Goal: Task Accomplishment & Management: Manage account settings

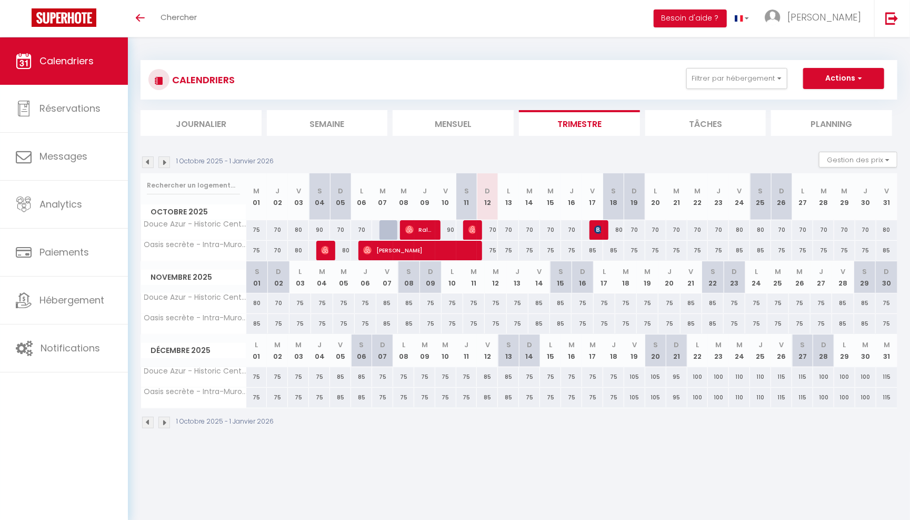
click at [604, 232] on div "80" at bounding box center [613, 229] width 21 height 19
type input "80"
type input "Sam 18 Octobre 2025"
type input "Dim 19 Octobre 2025"
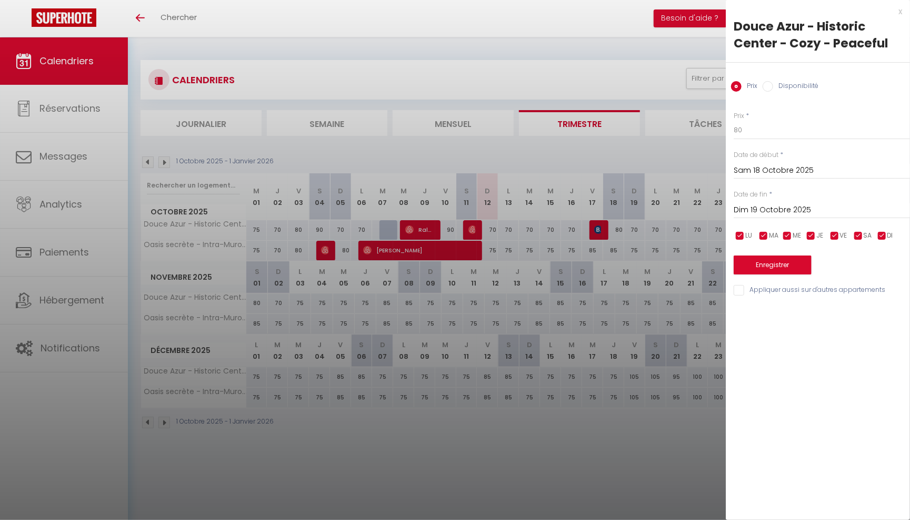
click at [898, 12] on div "x" at bounding box center [814, 11] width 176 height 13
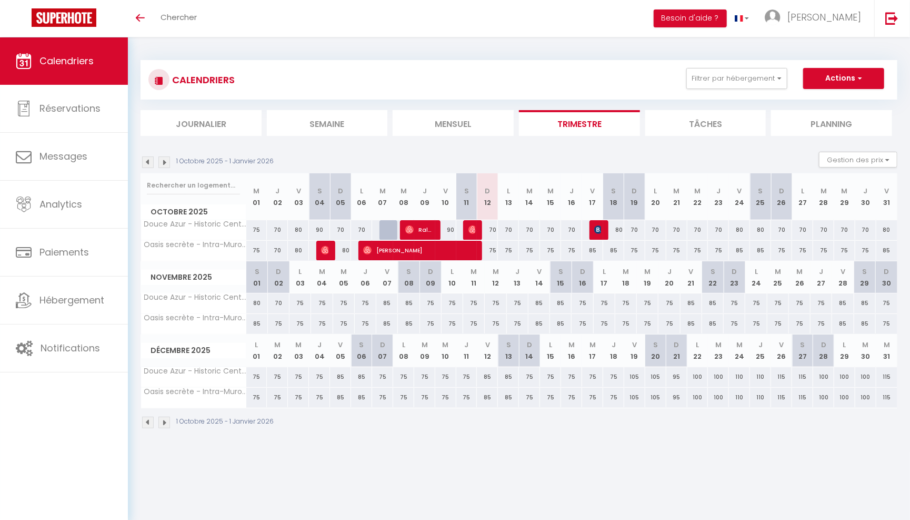
click at [601, 220] on span "Sylvain Boropert" at bounding box center [597, 230] width 7 height 20
select select "OK"
select select "KO"
select select "0"
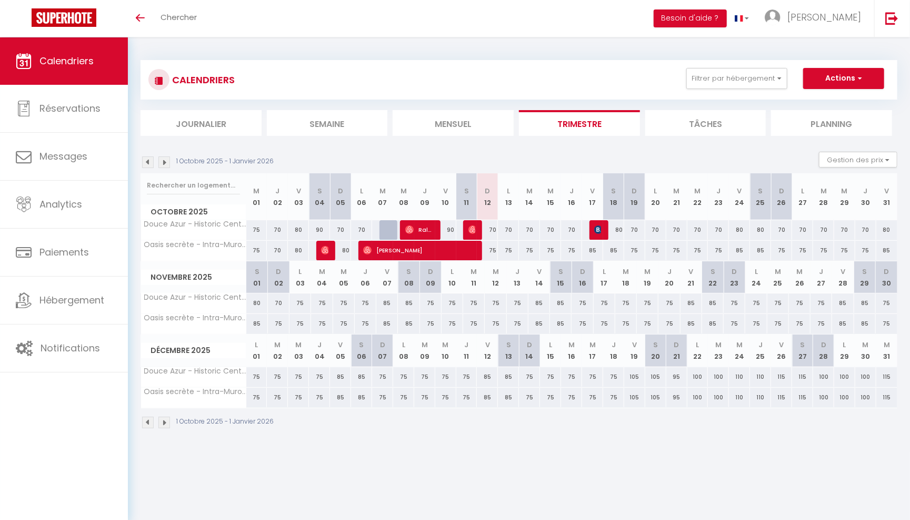
select select "1"
select select
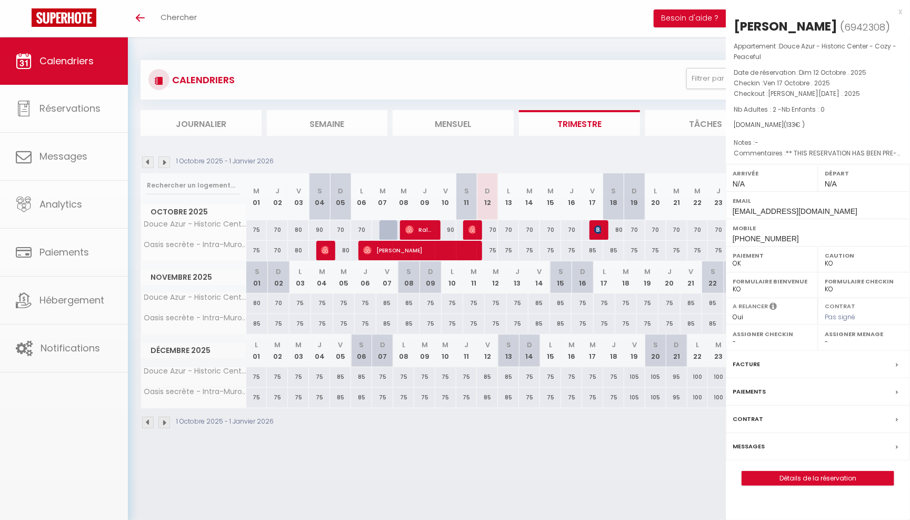
select select "16800"
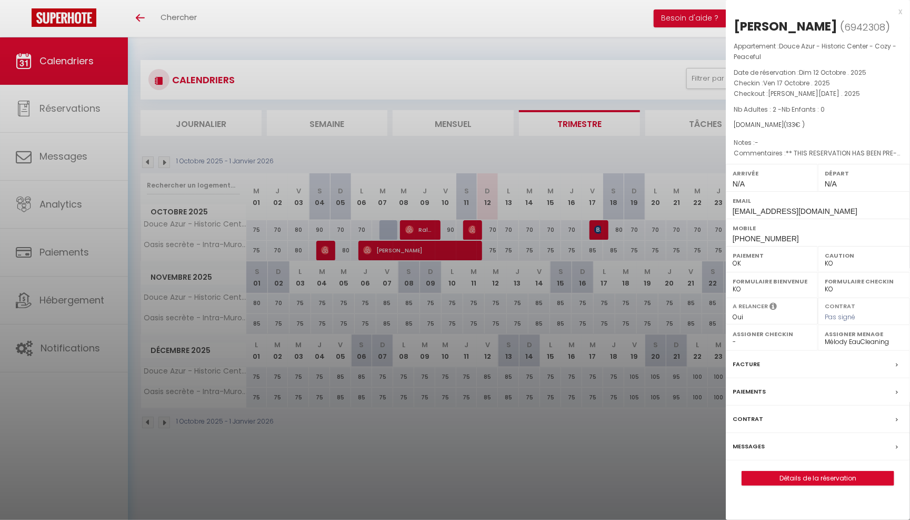
drag, startPoint x: 735, startPoint y: 109, endPoint x: 836, endPoint y: 111, distance: 101.1
click at [835, 111] on p "Nb Adultes : 2 - Nb Enfants : 0" at bounding box center [818, 109] width 168 height 11
click at [833, 125] on div "Booking.com ( 133 € )" at bounding box center [818, 125] width 168 height 10
click at [756, 471] on link "Détails de la réservation" at bounding box center [818, 478] width 152 height 14
select select
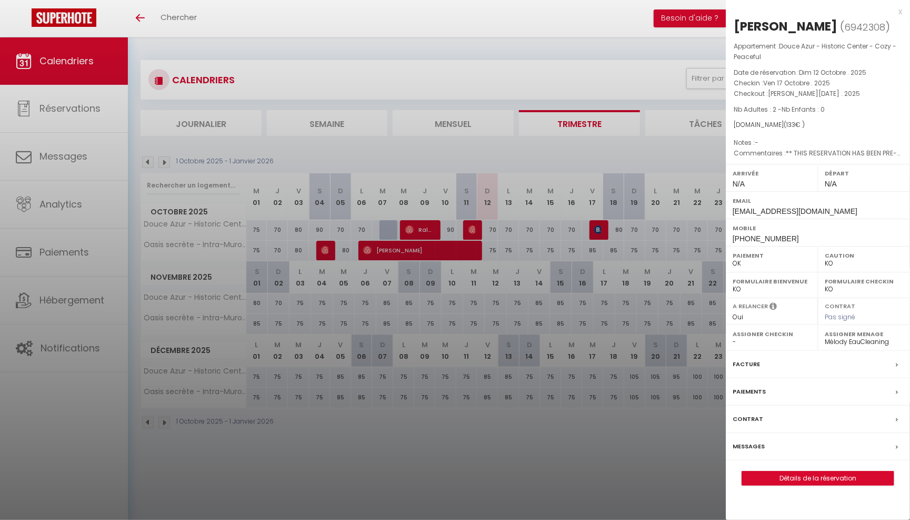
select select
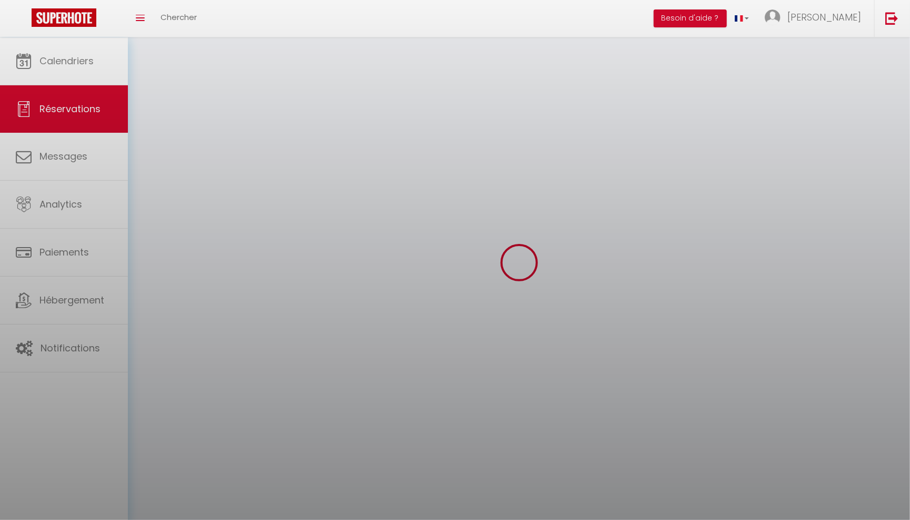
select select
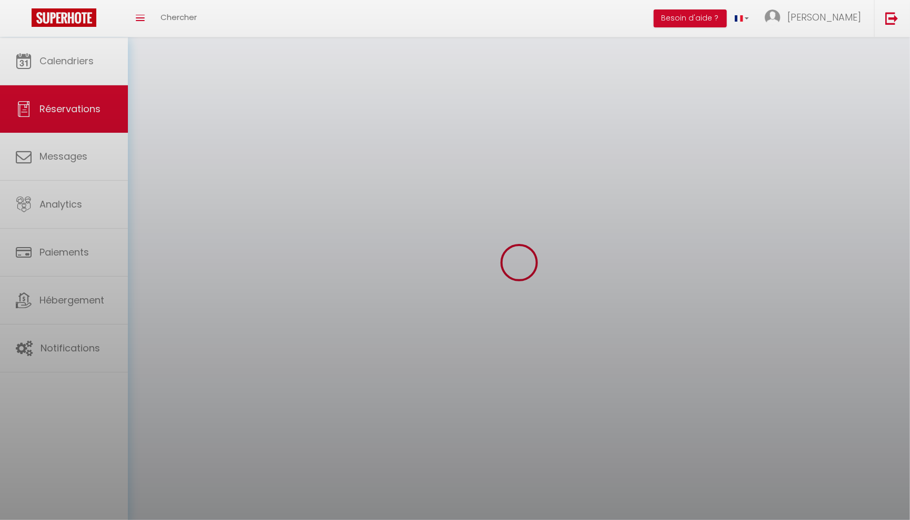
select select
checkbox input "false"
select select
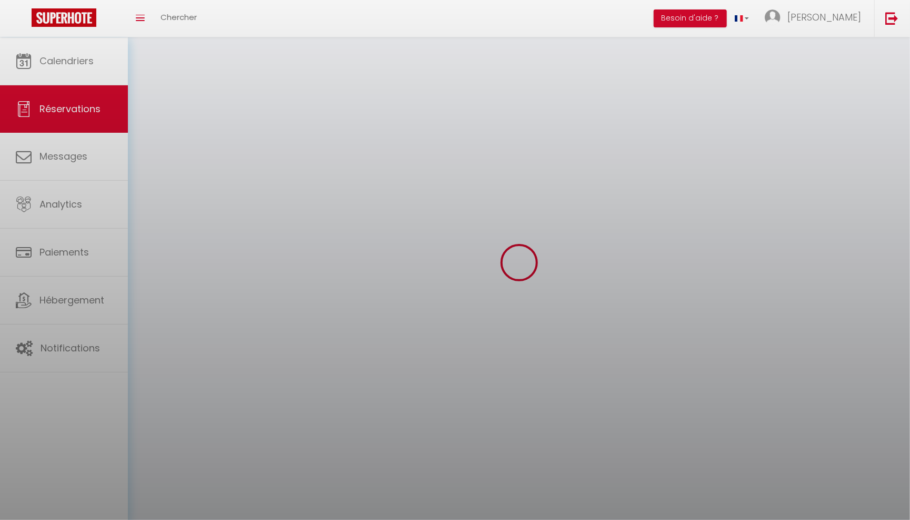
select select
checkbox input "false"
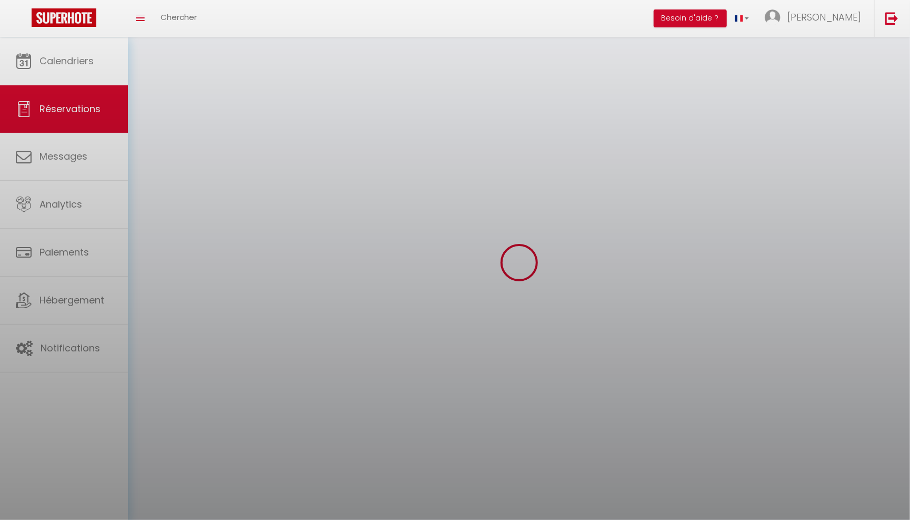
select select
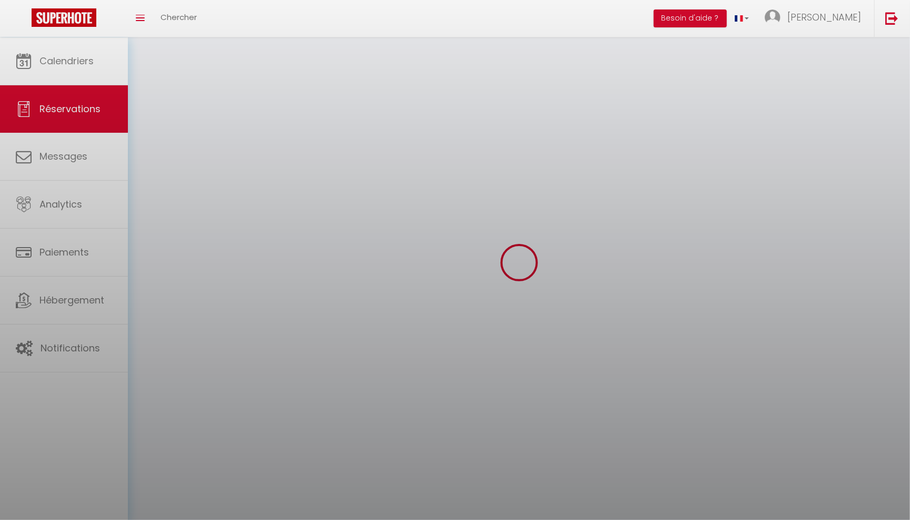
select select
checkbox input "false"
select select
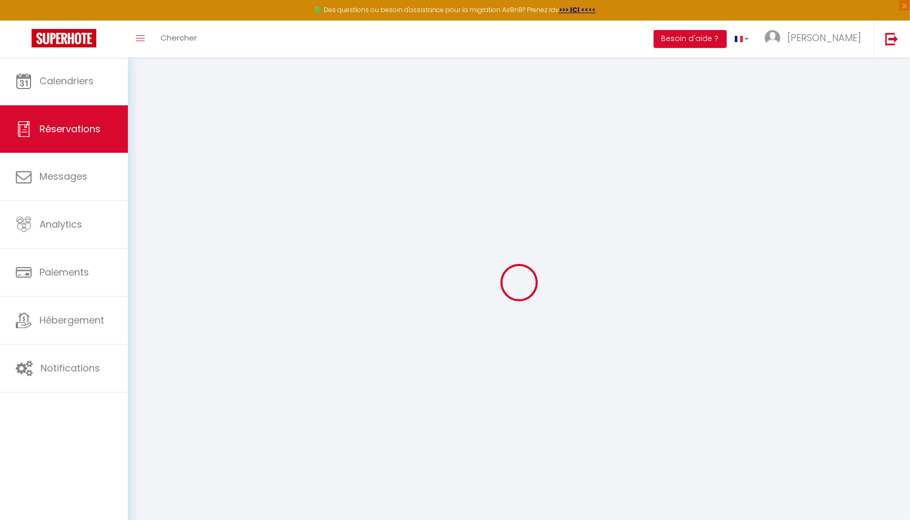
type input "Sylvain"
type input "Boropert"
type input "sborop.666892@guest.booking.com"
type input "+33619054517"
type input "83250"
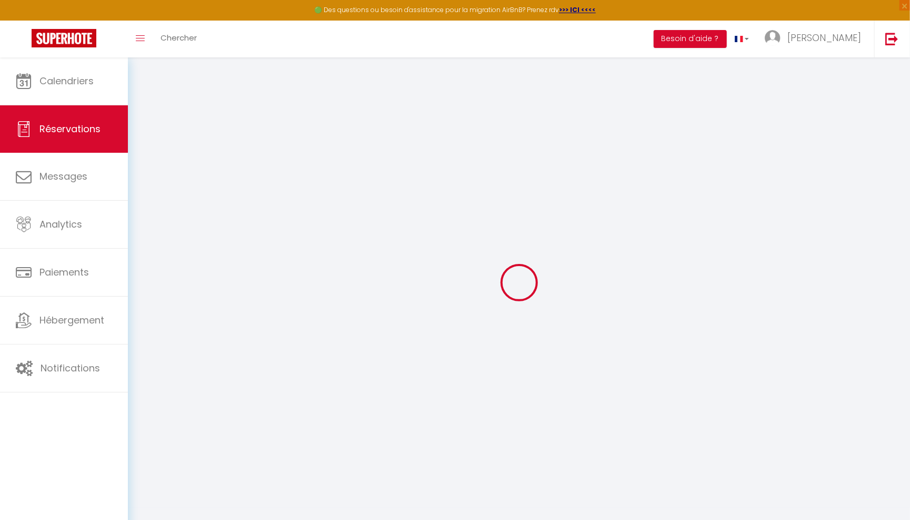
type input "335, Avenue Général De Gaulle"
type input "La Londe"
select select "FR"
type input "21.93"
type input "1.8599999999999999"
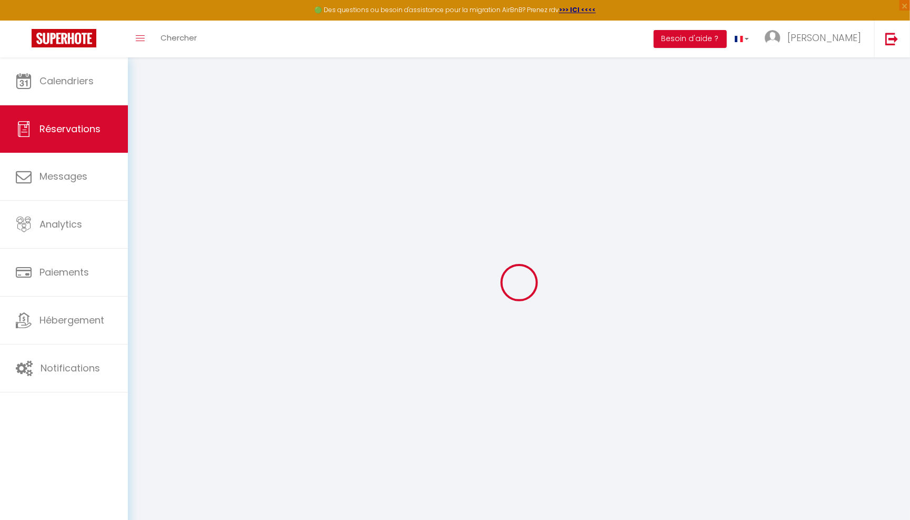
select select "77170"
select select "1"
select select
type input "2"
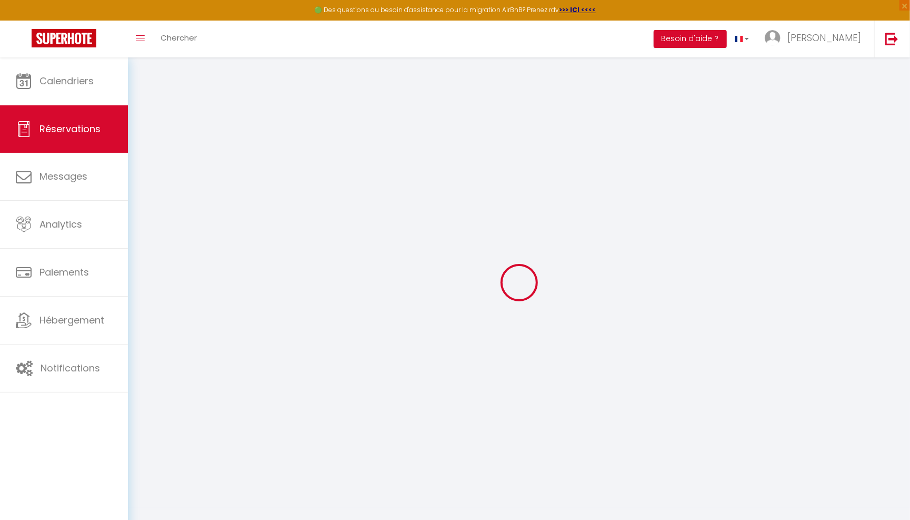
select select "12"
select select
type input "80"
checkbox input "false"
type input "0"
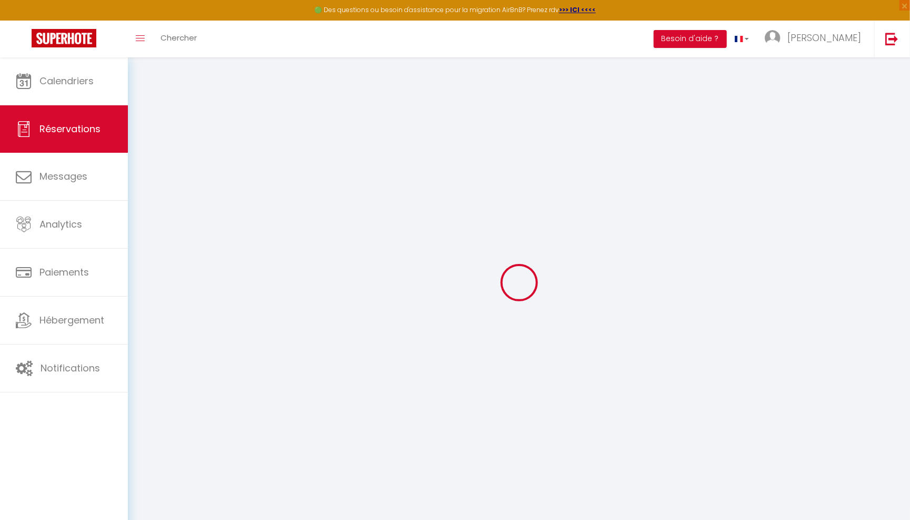
select select "2"
type input "0"
select select
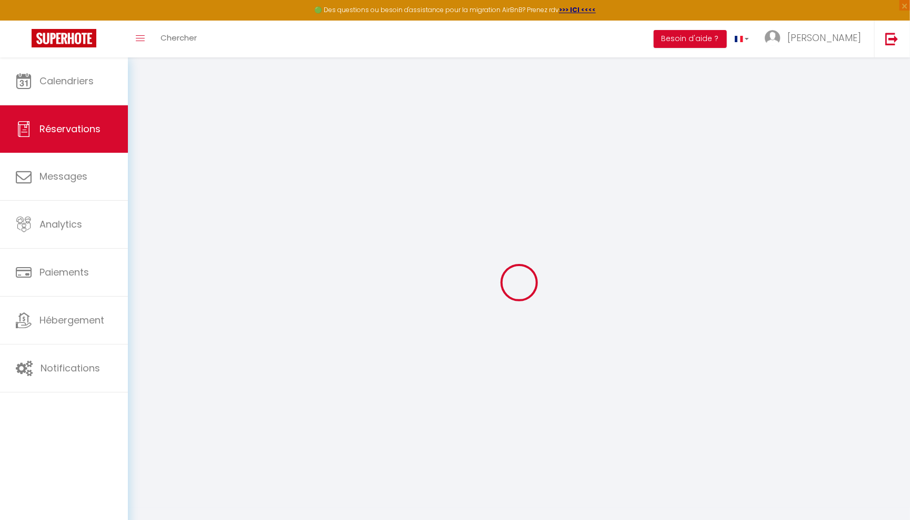
select select
select select "14"
checkbox input "false"
select select
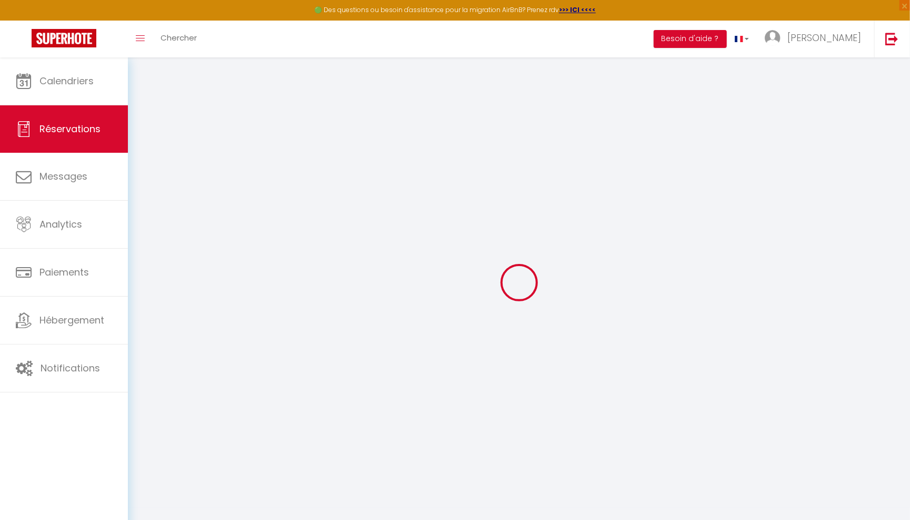
checkbox input "false"
select select
checkbox input "false"
type textarea "** THIS RESERVATION HAS BEEN PRE-PAID ** BOOKING NOTE : Payment charge is EUR 1…"
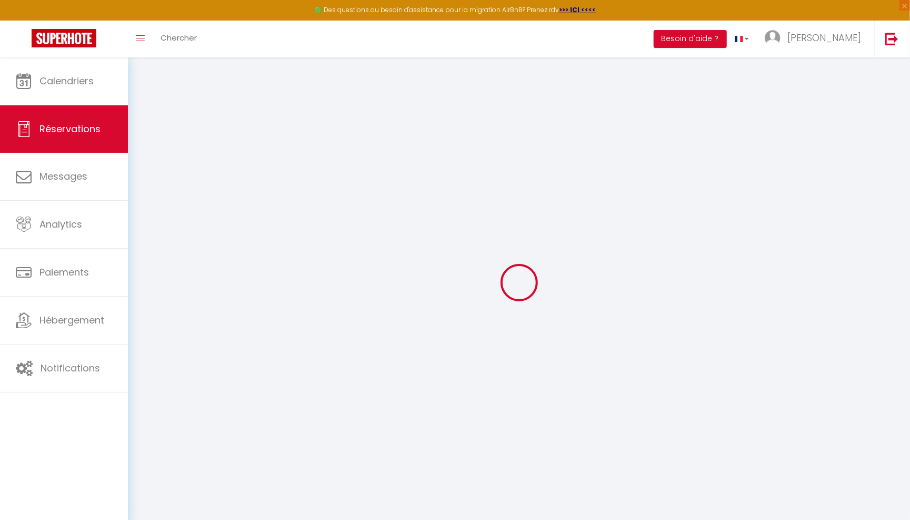
type input "49"
type input "4"
select select
checkbox input "false"
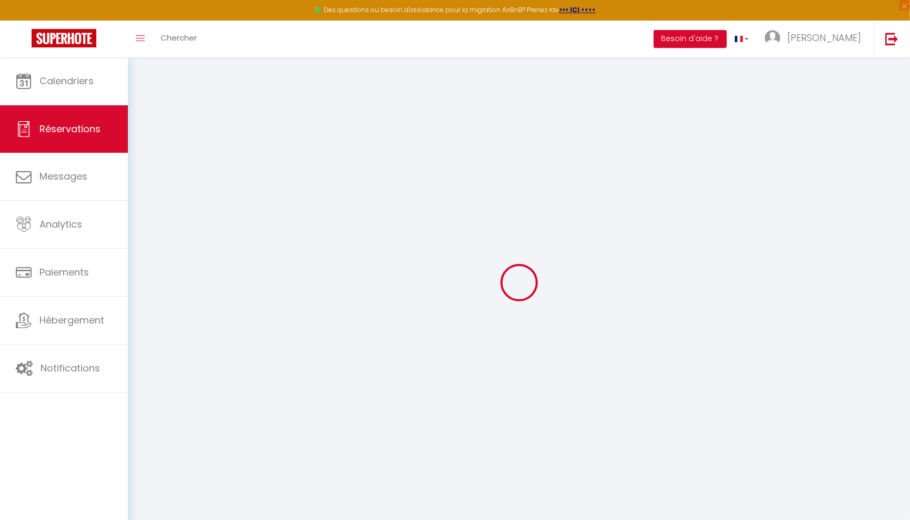
select select
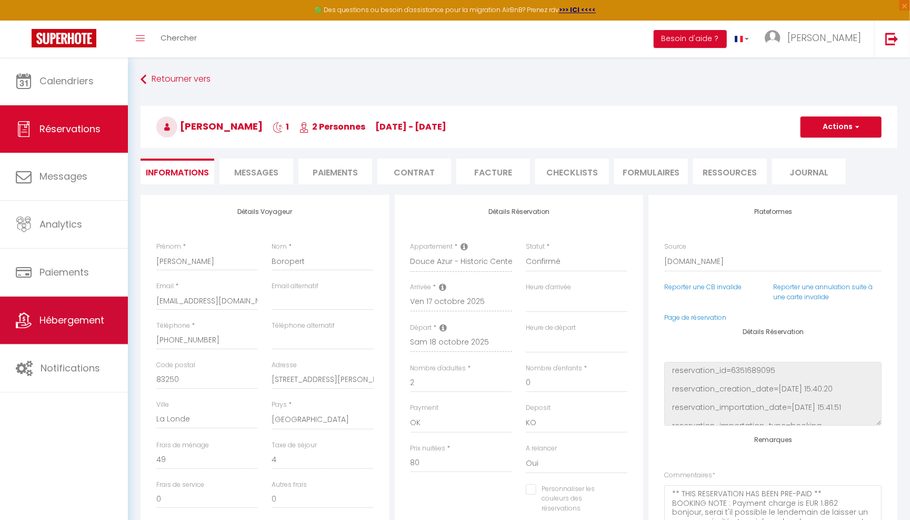
click at [88, 341] on link "Hébergement" at bounding box center [64, 319] width 128 height 47
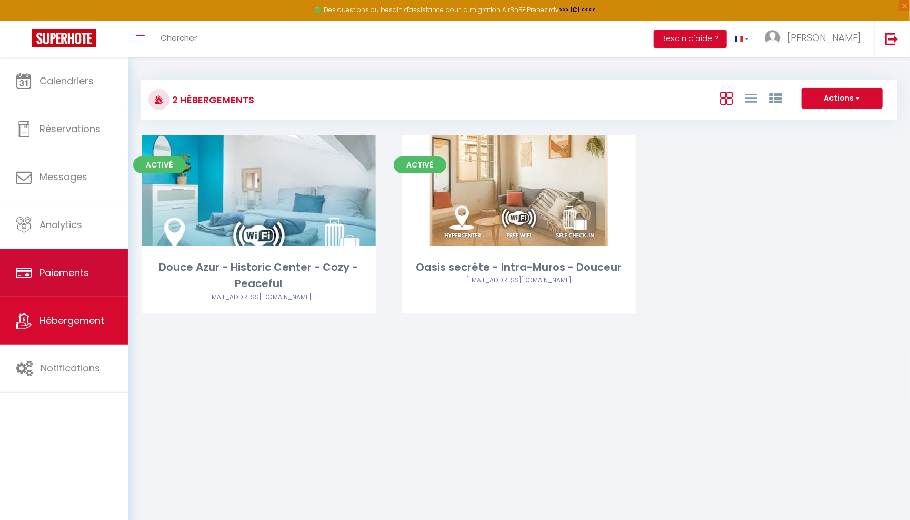
click at [94, 269] on link "Paiements" at bounding box center [64, 272] width 128 height 47
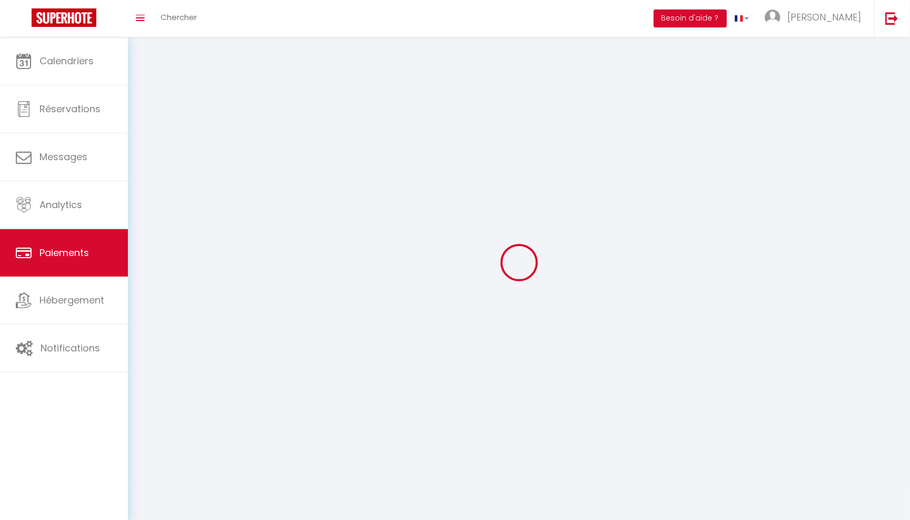
select select "2"
select select "0"
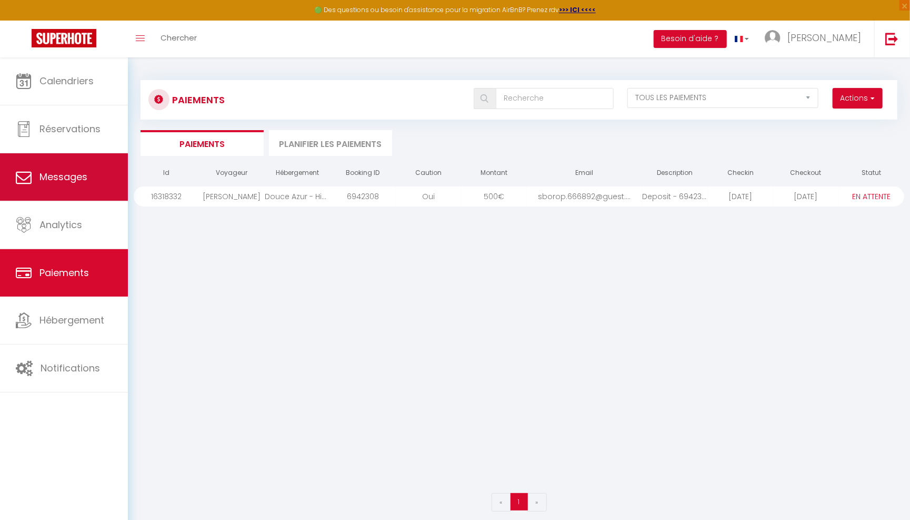
click at [93, 188] on link "Messages" at bounding box center [64, 176] width 128 height 47
select select "message"
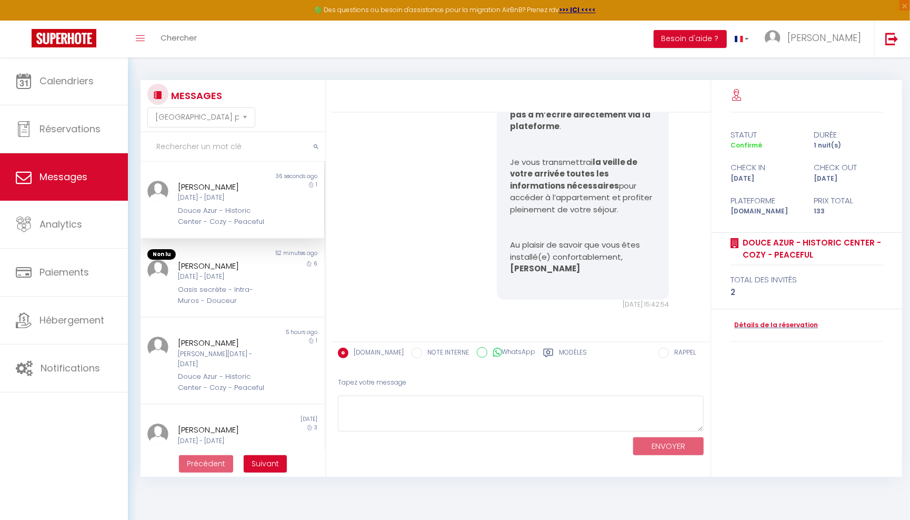
scroll to position [855, 0]
click at [243, 280] on div "Lun 06 Oct - Dim 12 Oct" at bounding box center [224, 277] width 93 height 10
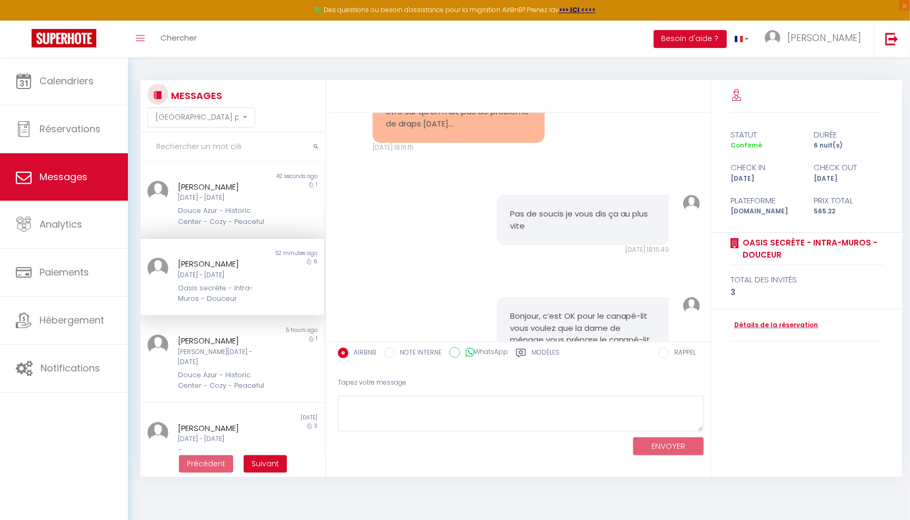
scroll to position [4714, 0]
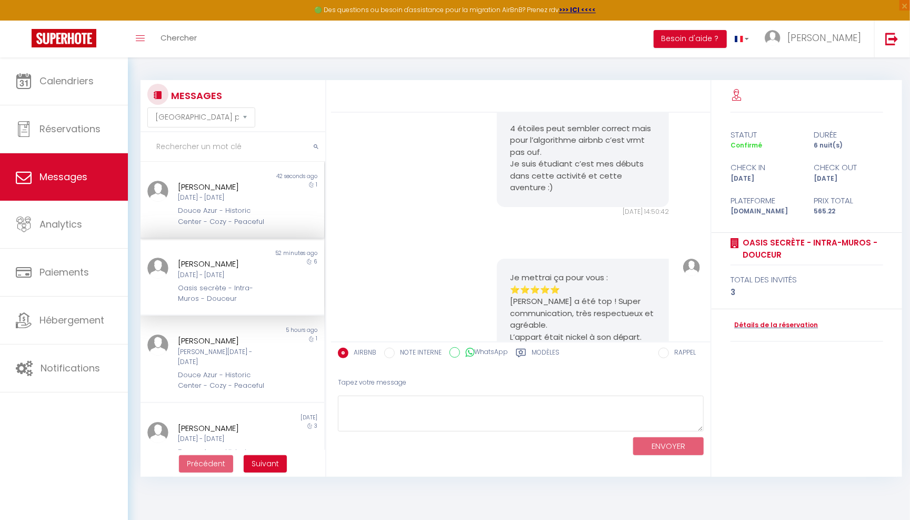
click at [286, 214] on div "1" at bounding box center [302, 204] width 46 height 46
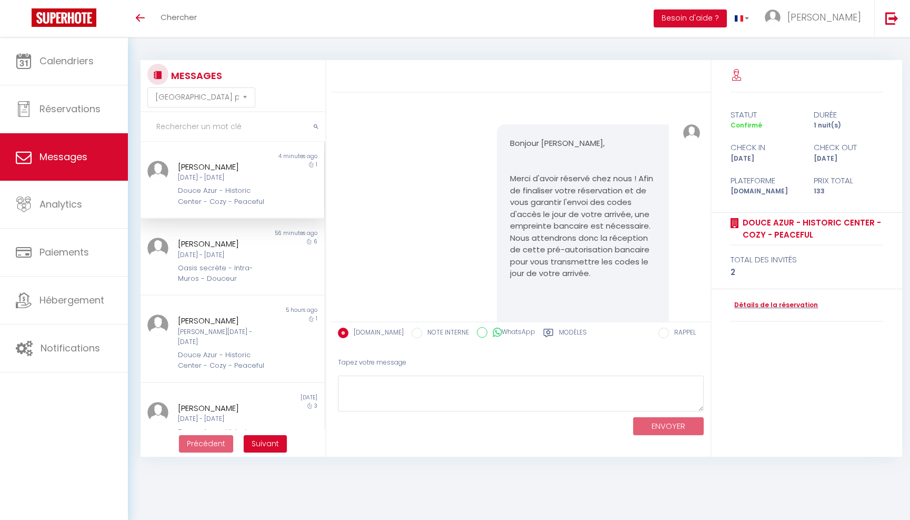
select select "message"
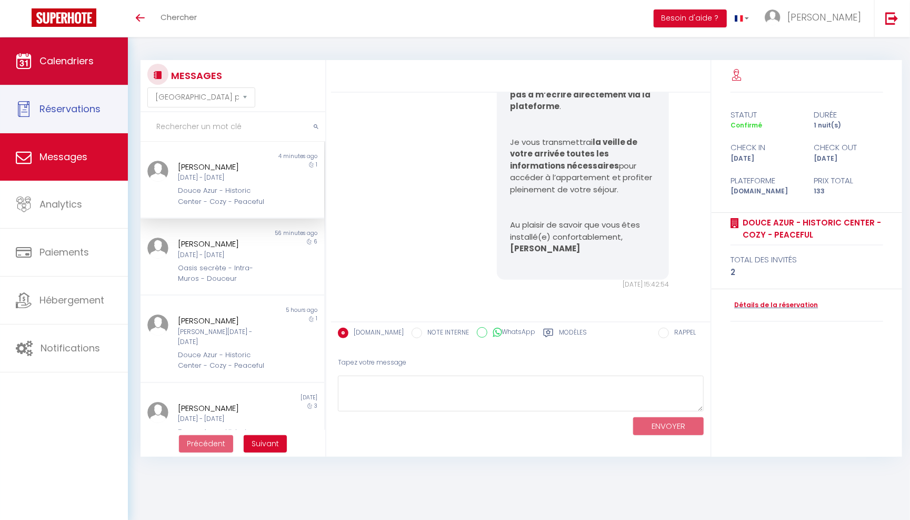
scroll to position [855, 0]
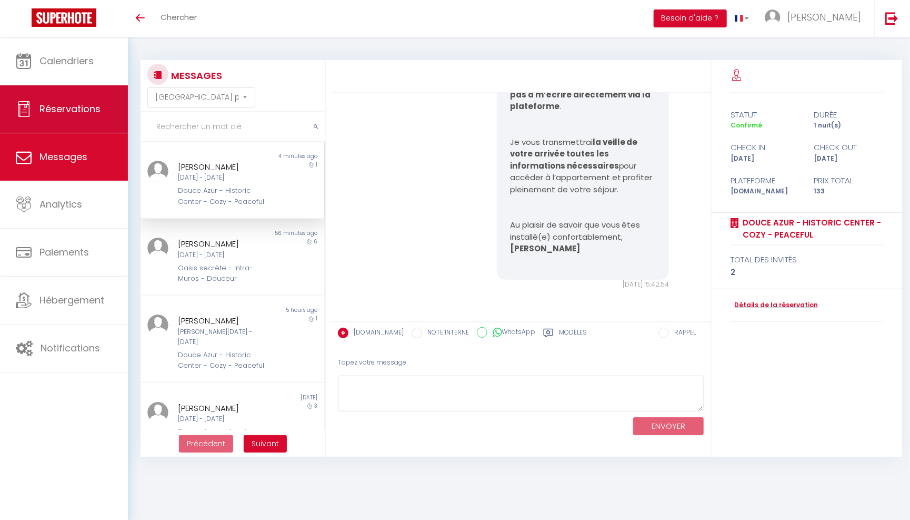
click at [88, 100] on link "Réservations" at bounding box center [64, 108] width 128 height 47
select select "not_cancelled"
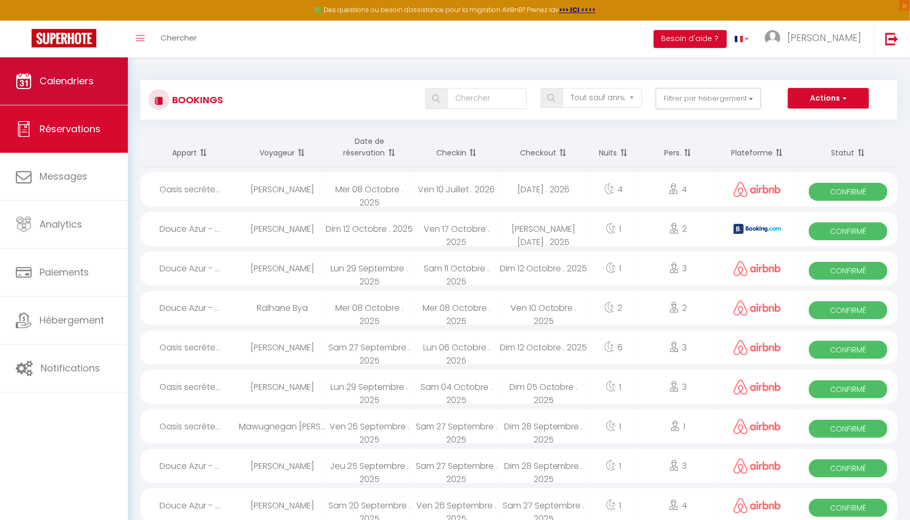
click at [99, 84] on link "Calendriers" at bounding box center [64, 80] width 128 height 47
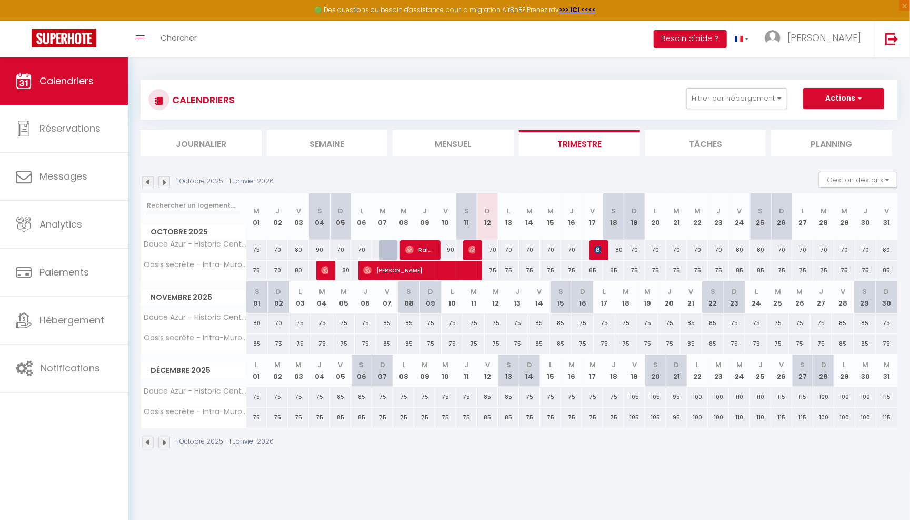
click at [601, 248] on img at bounding box center [598, 249] width 8 height 8
select select "OK"
select select "KO"
select select "0"
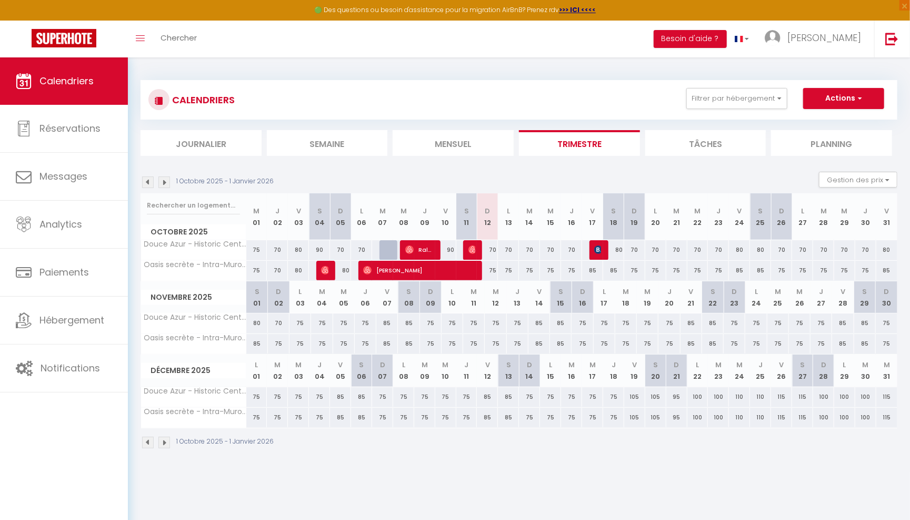
select select "1"
select select
select select "16800"
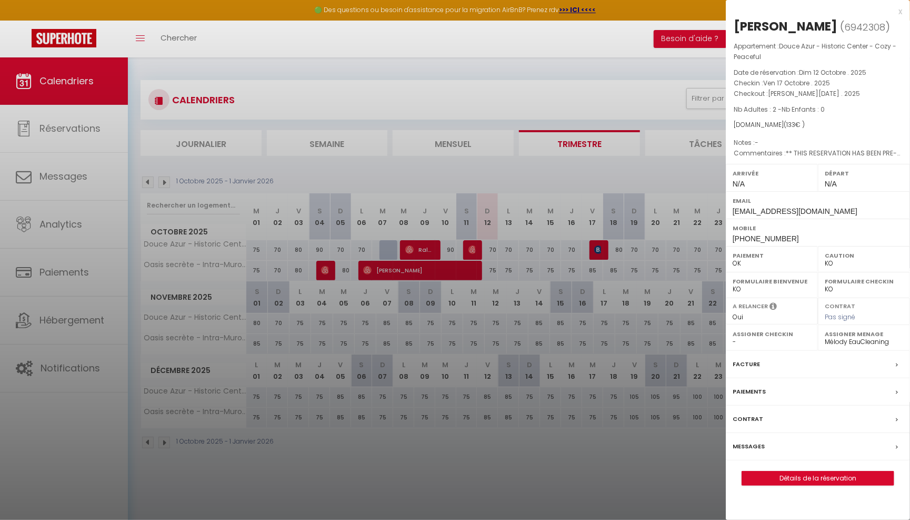
click at [798, 478] on link "Détails de la réservation" at bounding box center [818, 478] width 152 height 14
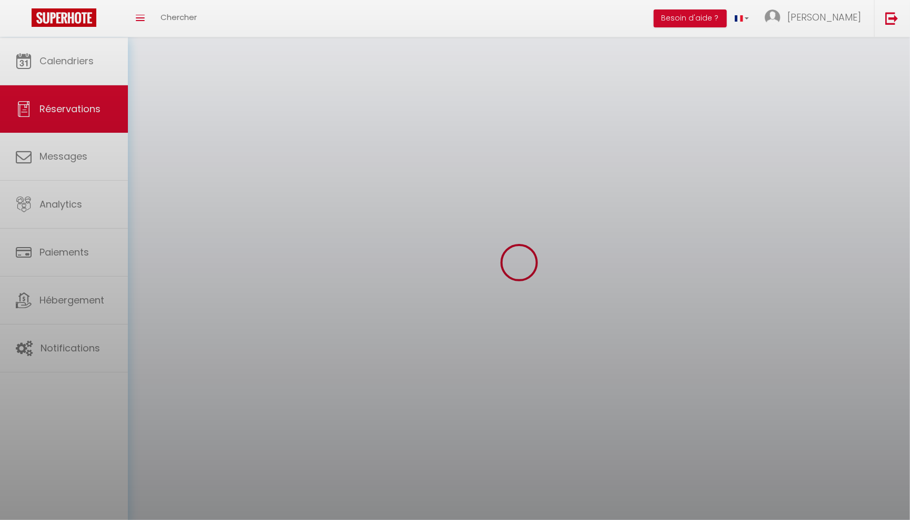
select select
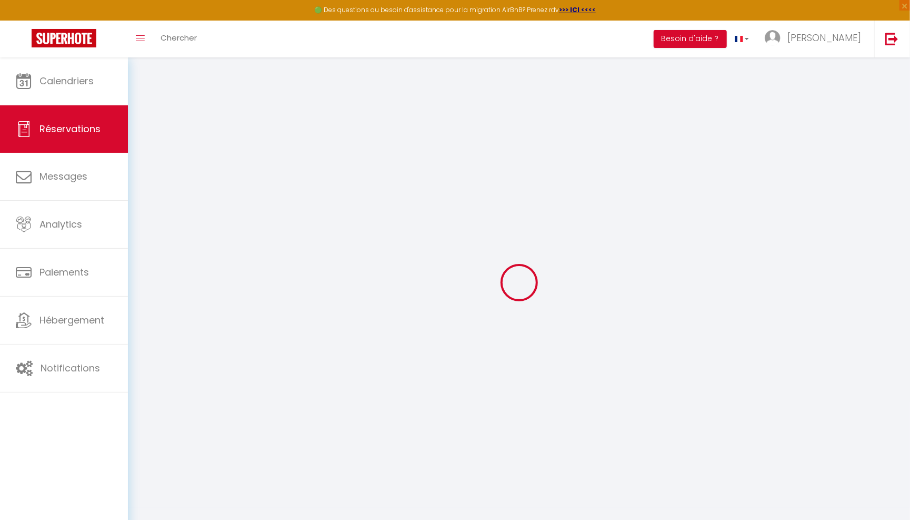
type input "Sylvain"
type input "Boropert"
type input "sborop.666892@guest.booking.com"
type input "+33619054517"
type input "83250"
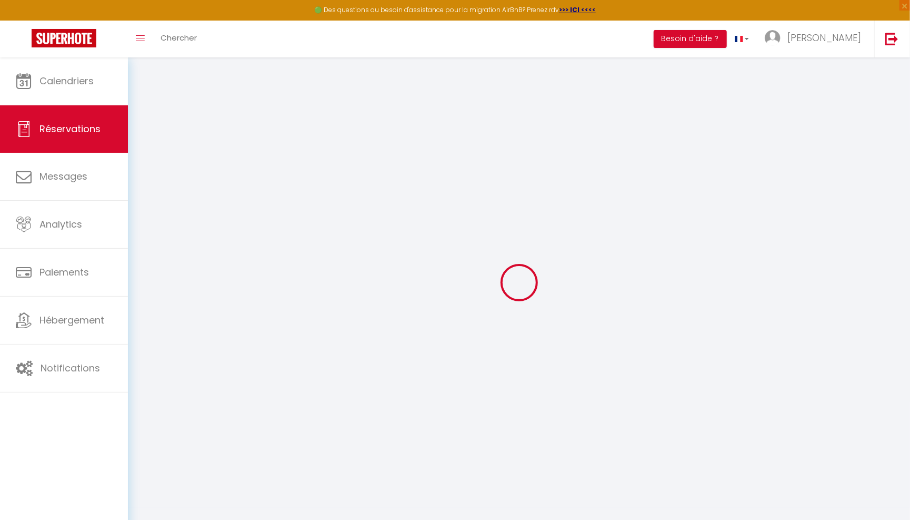
type input "335, Avenue Général De Gaulle"
type input "La Londe"
select select "FR"
type input "21.93"
type input "1.8599999999999999"
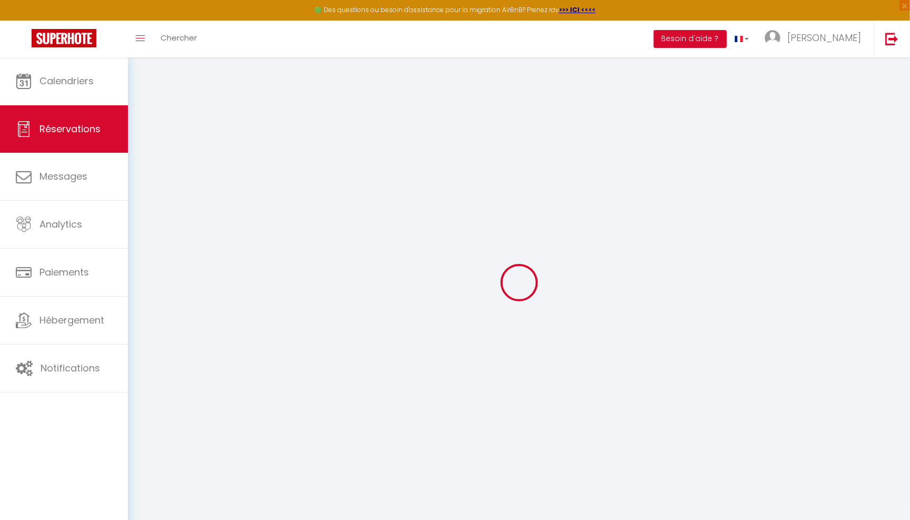
select select "77170"
select select "1"
select select
type input "2"
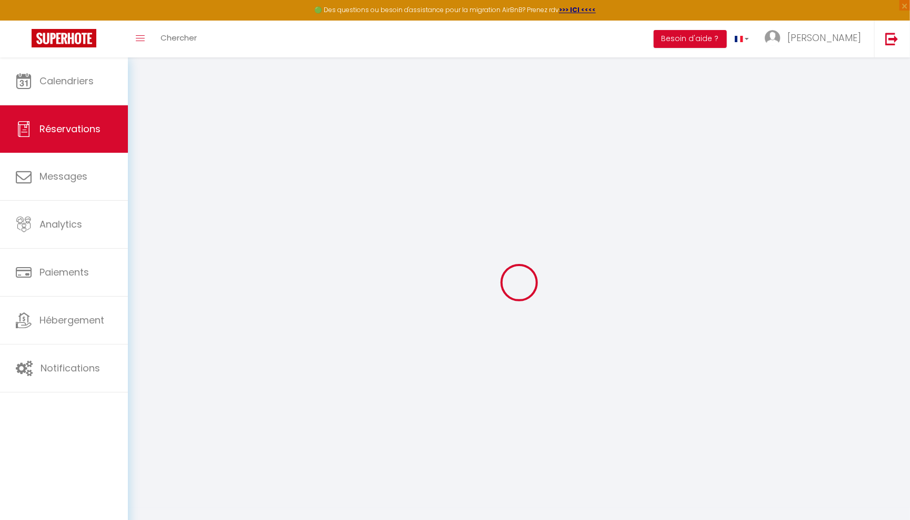
select select "12"
select select
type input "80"
checkbox input "false"
type input "0"
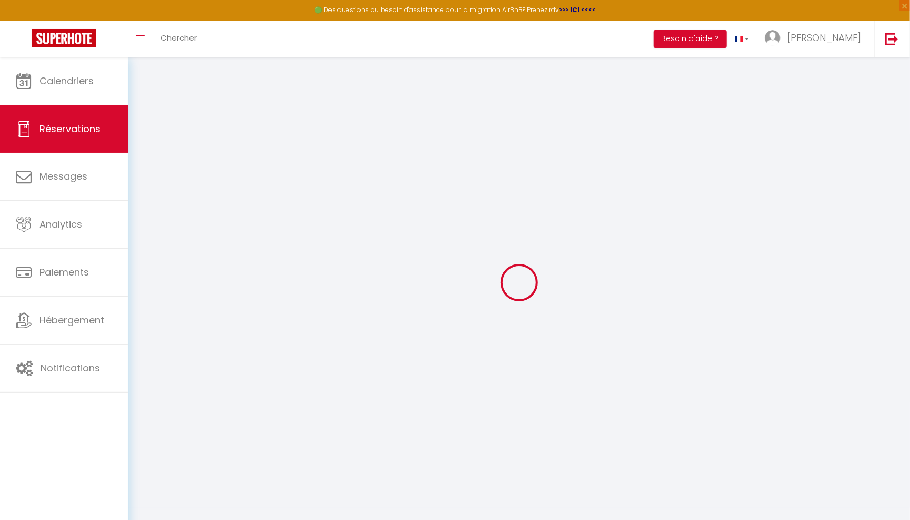
select select "2"
type input "0"
select select
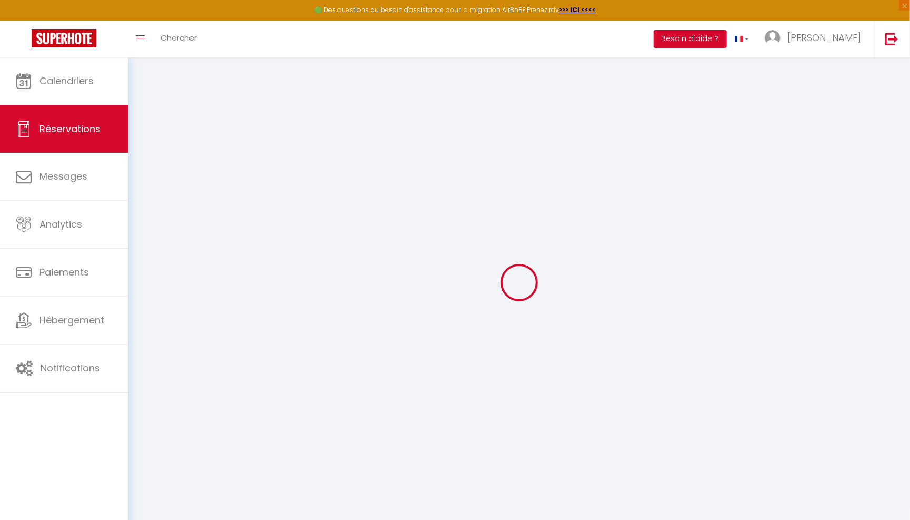
select select
select select "14"
checkbox input "false"
select select
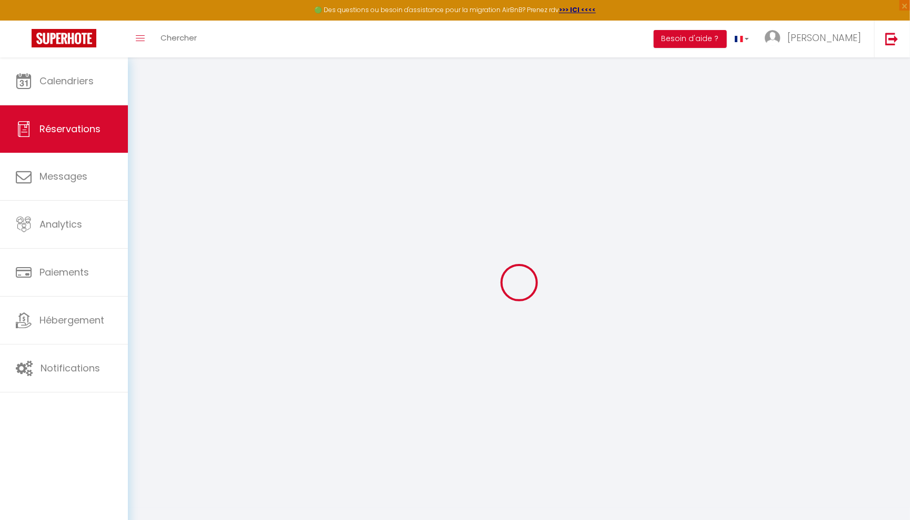
checkbox input "false"
select select
checkbox input "false"
select select
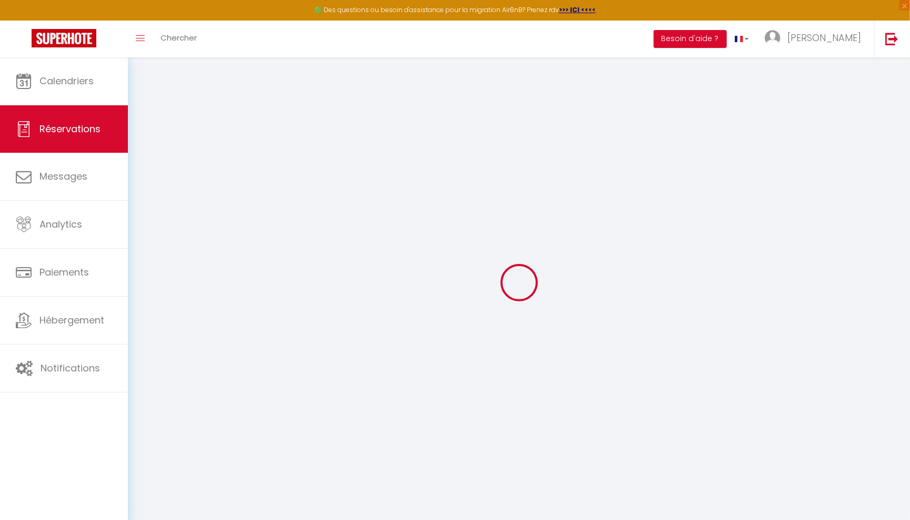
select select
checkbox input "false"
type textarea "** THIS RESERVATION HAS BEEN PRE-PAID ** BOOKING NOTE : Payment charge is EUR 1…"
type input "49"
type input "4"
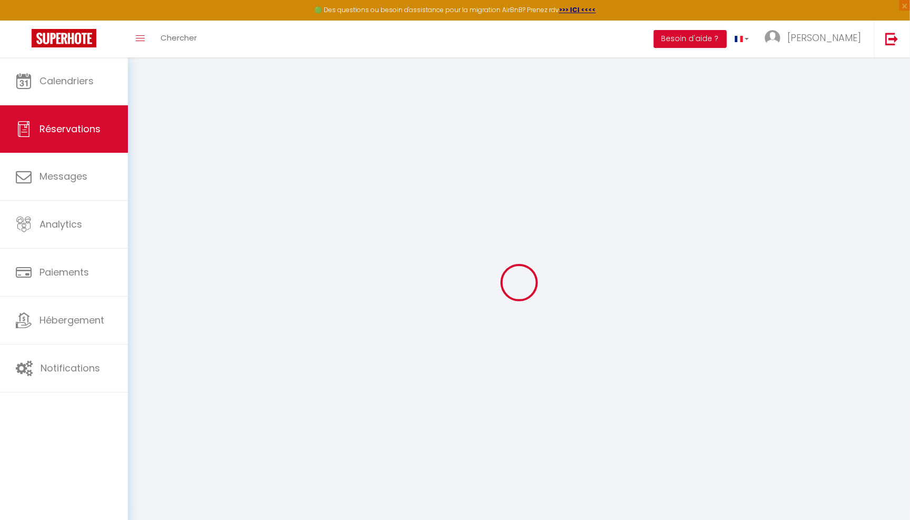
select select
checkbox input "false"
select select
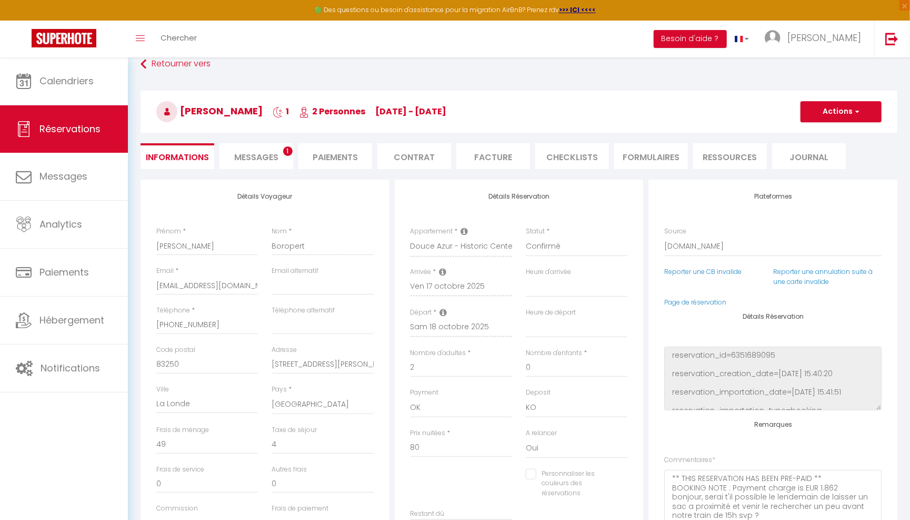
scroll to position [18, 0]
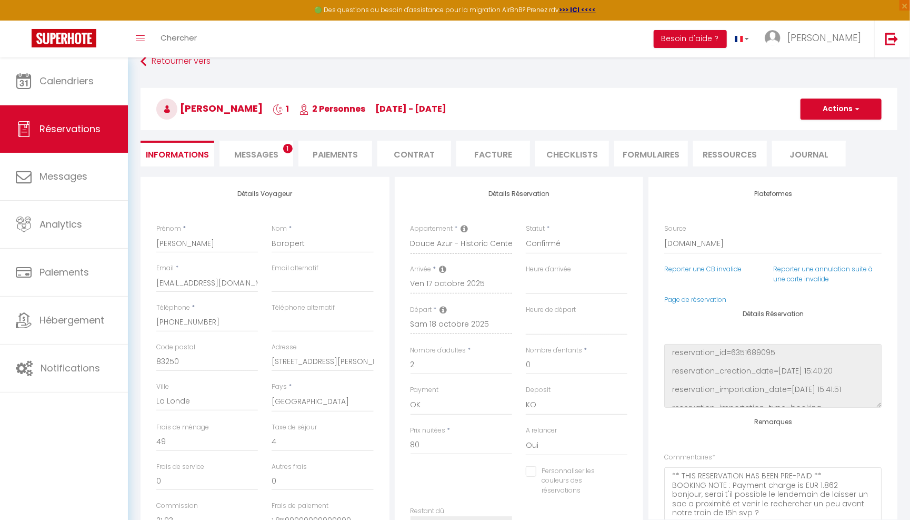
click at [271, 145] on li "Messages 1" at bounding box center [257, 154] width 74 height 26
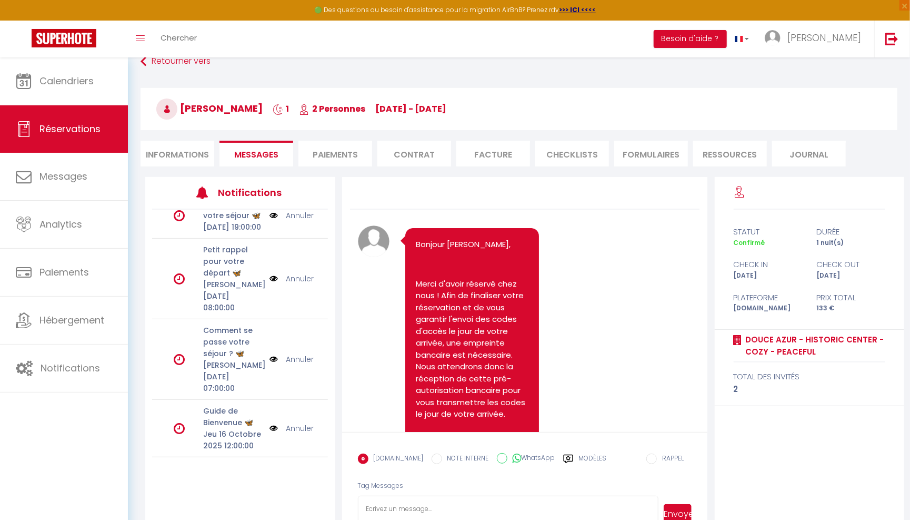
scroll to position [8, 0]
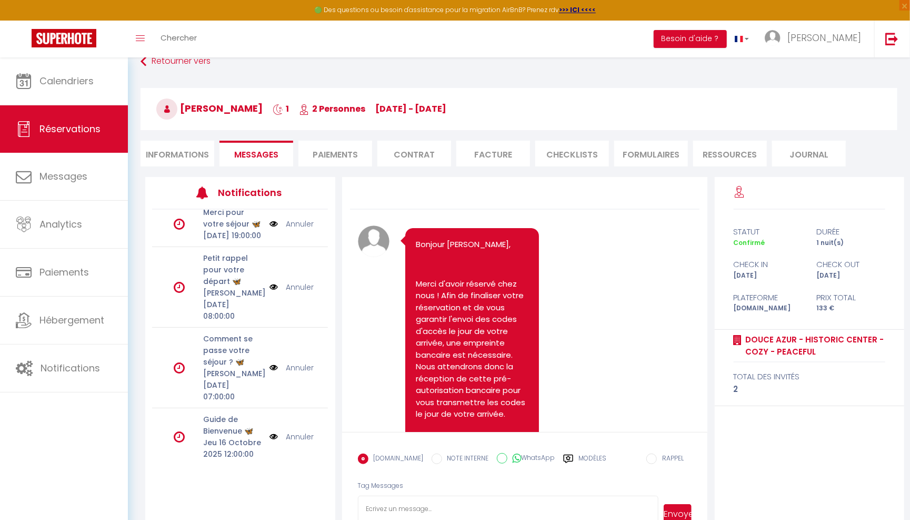
click at [300, 362] on link "Annuler" at bounding box center [300, 368] width 28 height 12
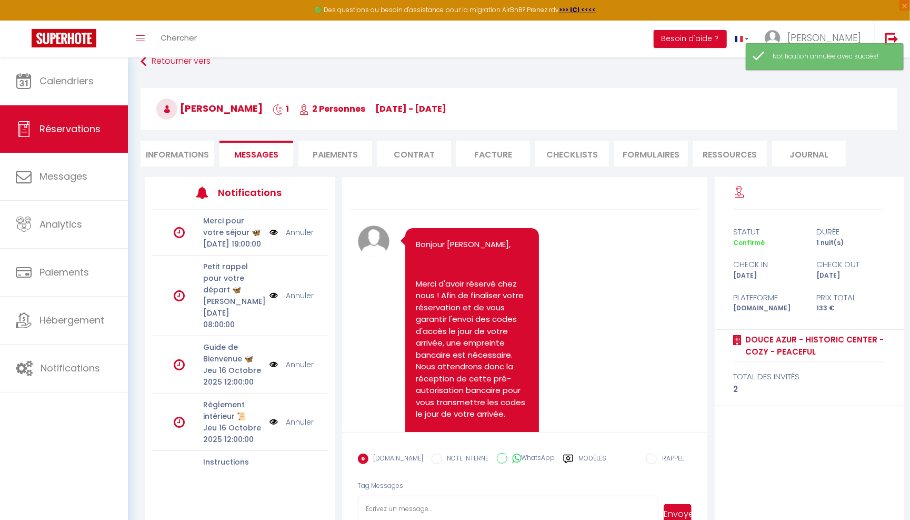
scroll to position [0, 0]
click at [356, 152] on li "Paiements" at bounding box center [336, 154] width 74 height 26
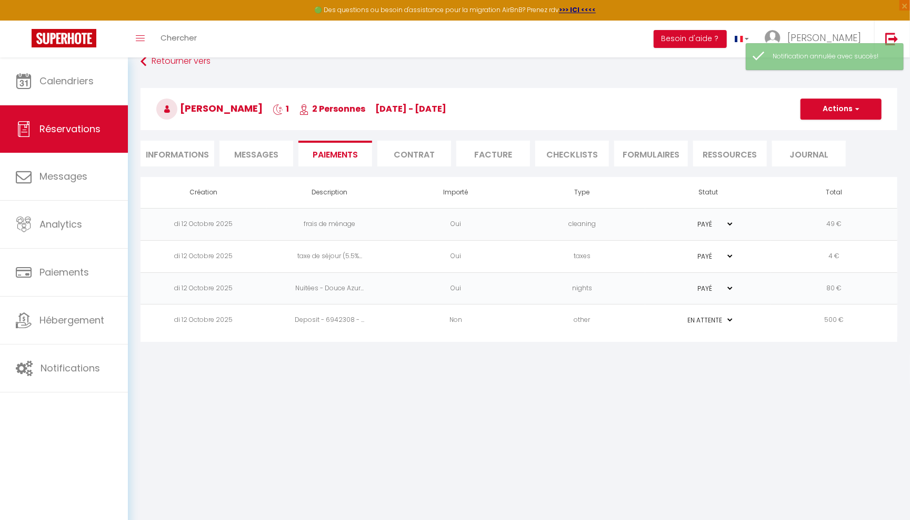
drag, startPoint x: 293, startPoint y: 225, endPoint x: 389, endPoint y: 225, distance: 95.8
click at [389, 225] on td "frais de ménage" at bounding box center [330, 224] width 126 height 32
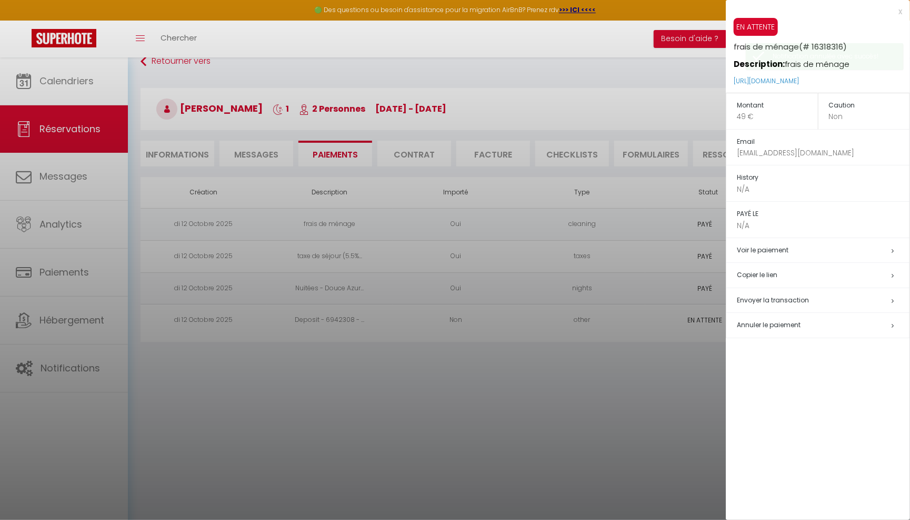
click at [493, 450] on div at bounding box center [455, 260] width 910 height 520
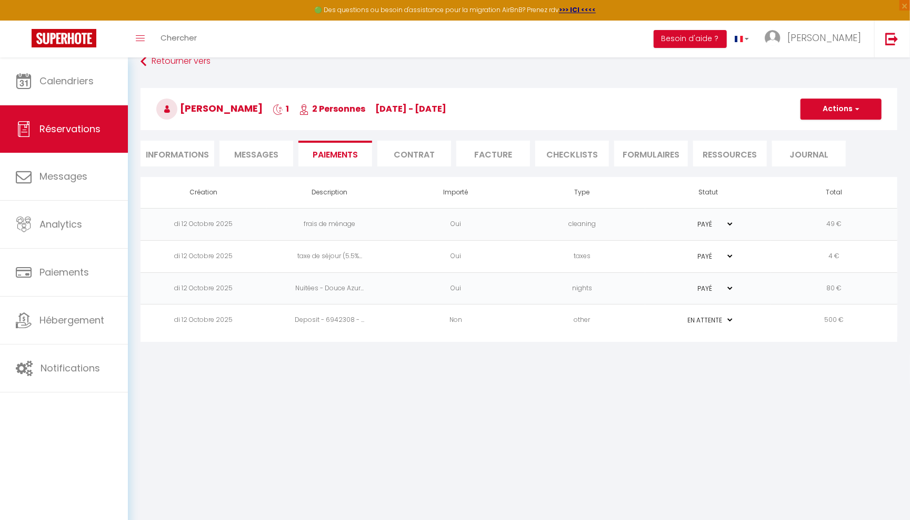
click at [192, 151] on li "Informations" at bounding box center [178, 154] width 74 height 26
select select
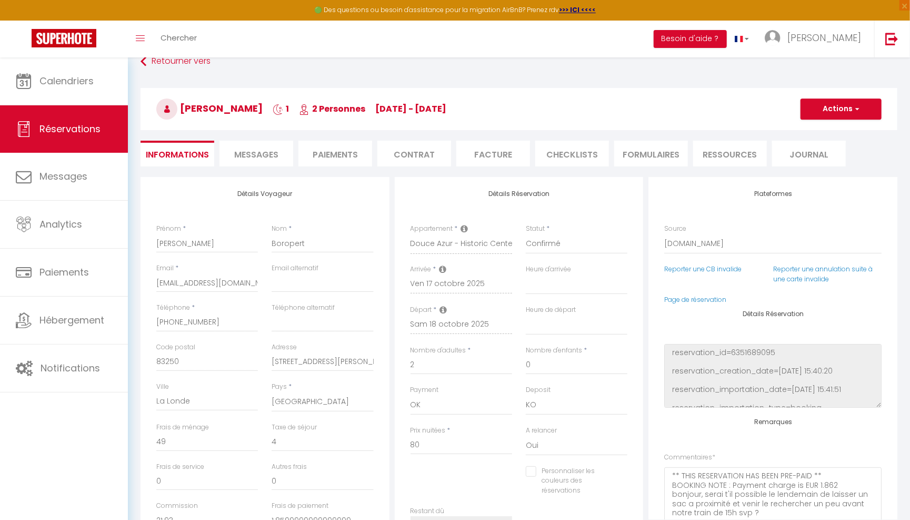
click at [327, 145] on li "Paiements" at bounding box center [336, 154] width 74 height 26
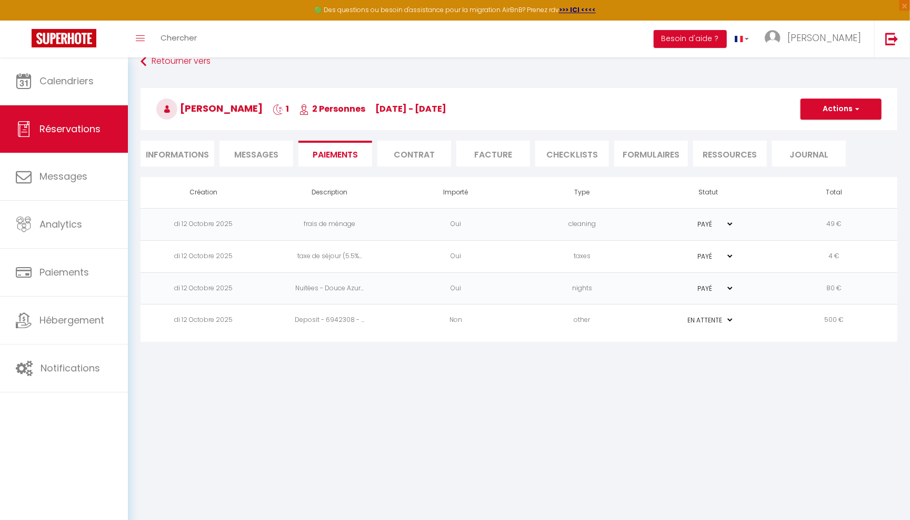
click at [188, 151] on li "Informations" at bounding box center [178, 154] width 74 height 26
select select
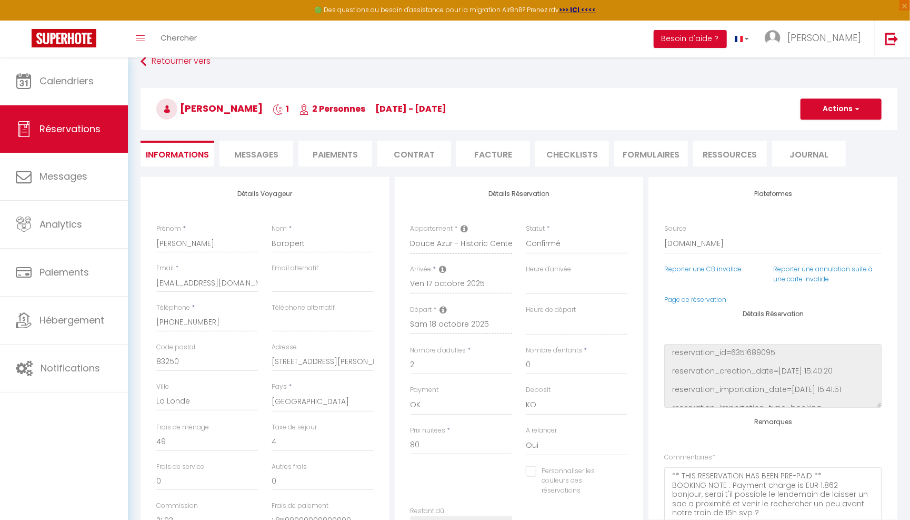
click at [328, 157] on li "Paiements" at bounding box center [336, 154] width 74 height 26
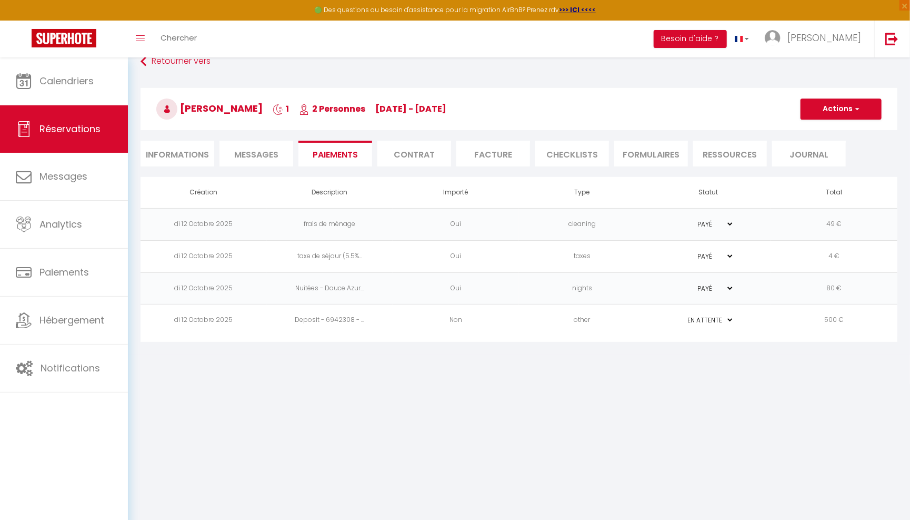
click at [263, 148] on span "Messages" at bounding box center [256, 154] width 44 height 12
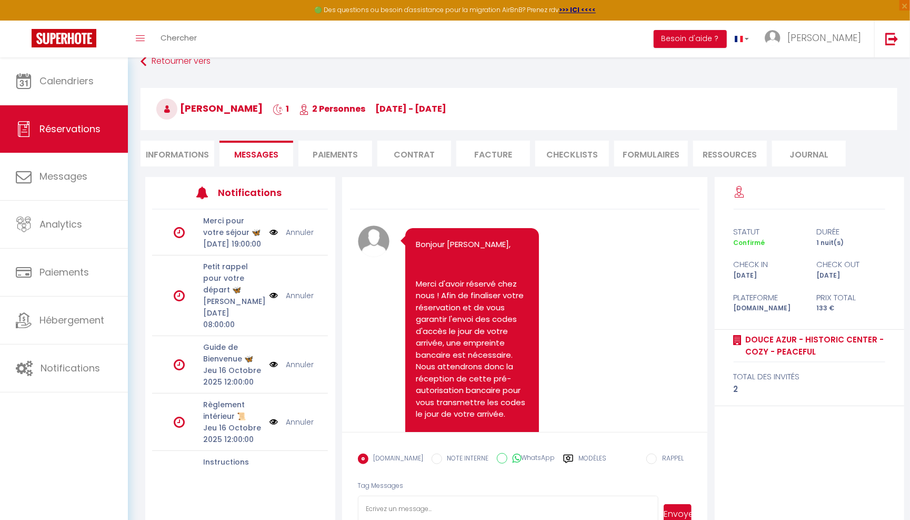
click at [353, 152] on li "Paiements" at bounding box center [336, 154] width 74 height 26
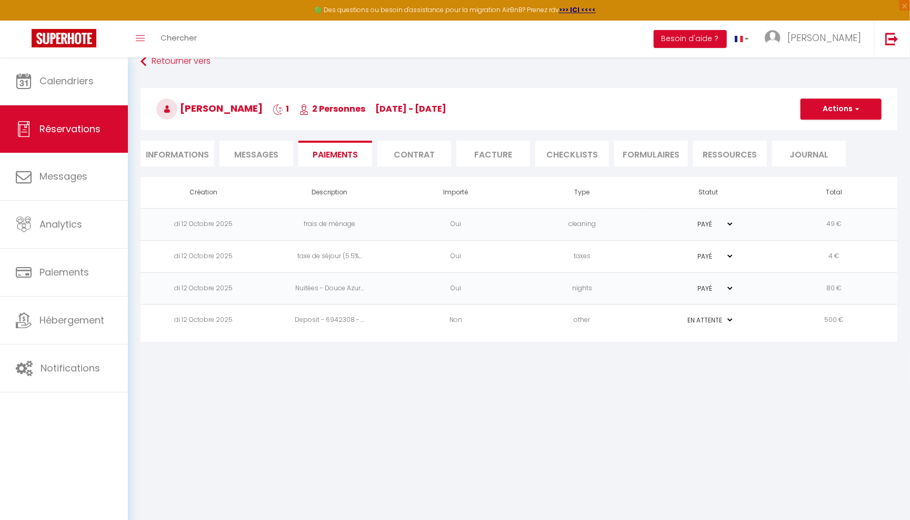
click at [507, 162] on li "Facture" at bounding box center [494, 154] width 74 height 26
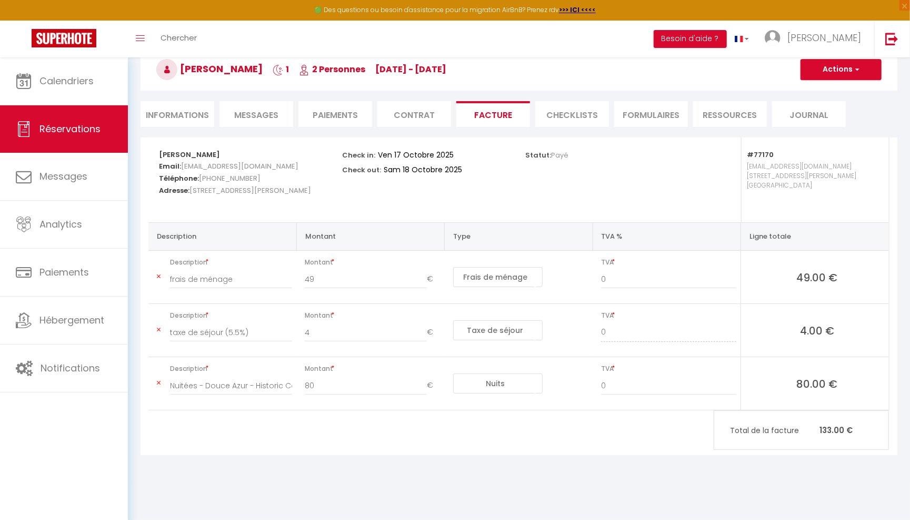
scroll to position [57, 0]
click at [187, 107] on li "Informations" at bounding box center [178, 114] width 74 height 26
select select
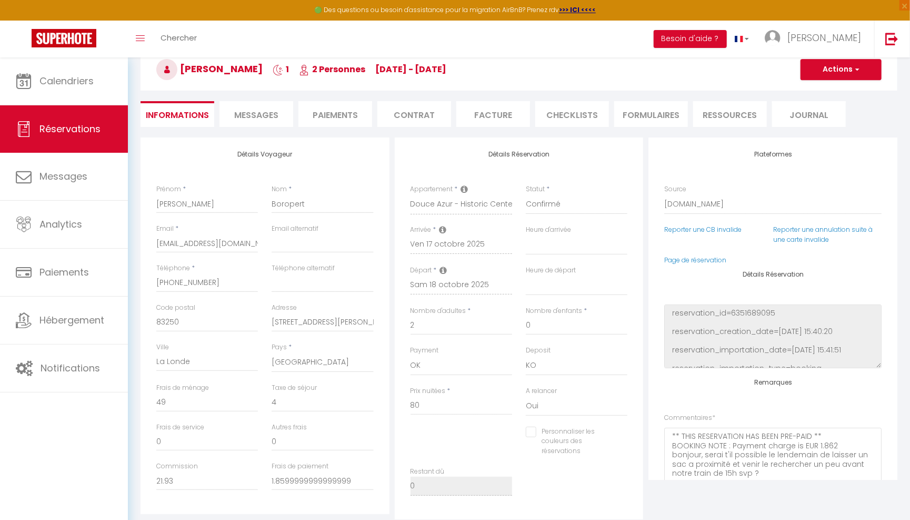
click at [494, 120] on li "Facture" at bounding box center [494, 114] width 74 height 26
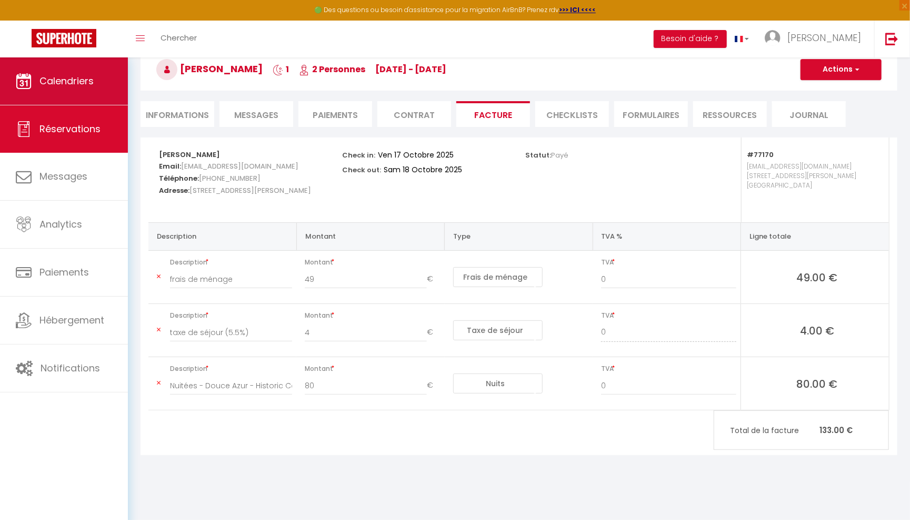
click at [106, 92] on link "Calendriers" at bounding box center [64, 80] width 128 height 47
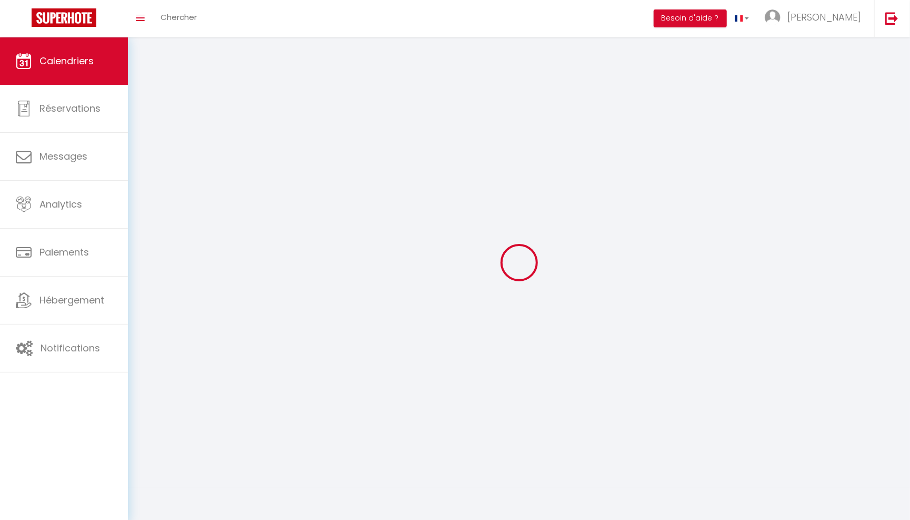
select select
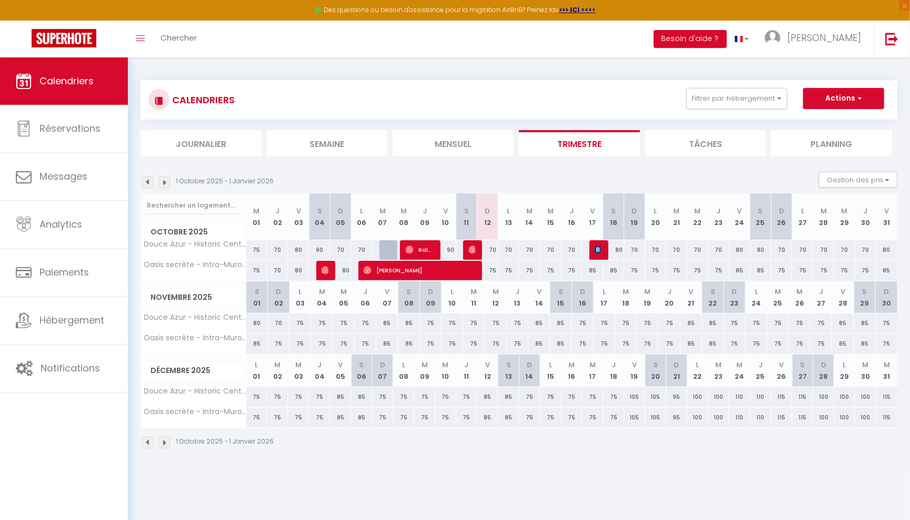
click at [599, 254] on span "Sylvain Boropert" at bounding box center [597, 250] width 7 height 20
select select "OK"
select select "KO"
select select "0"
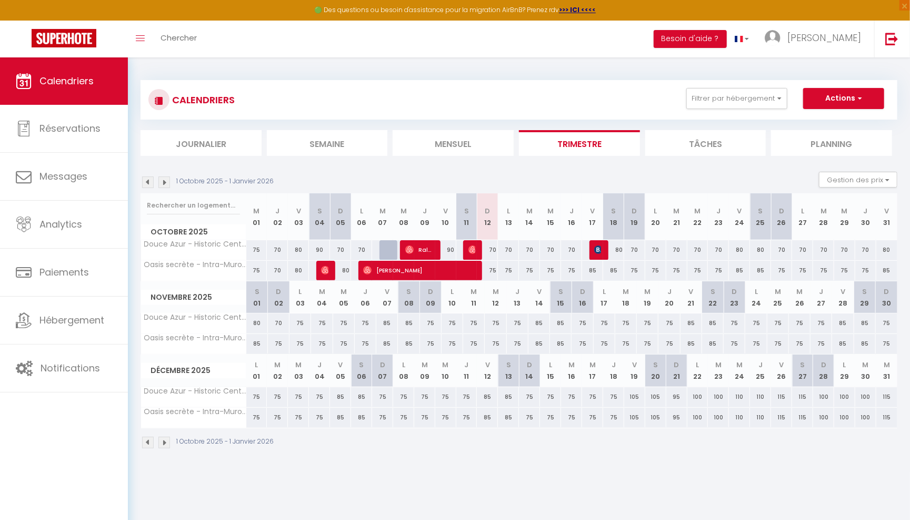
select select "1"
select select
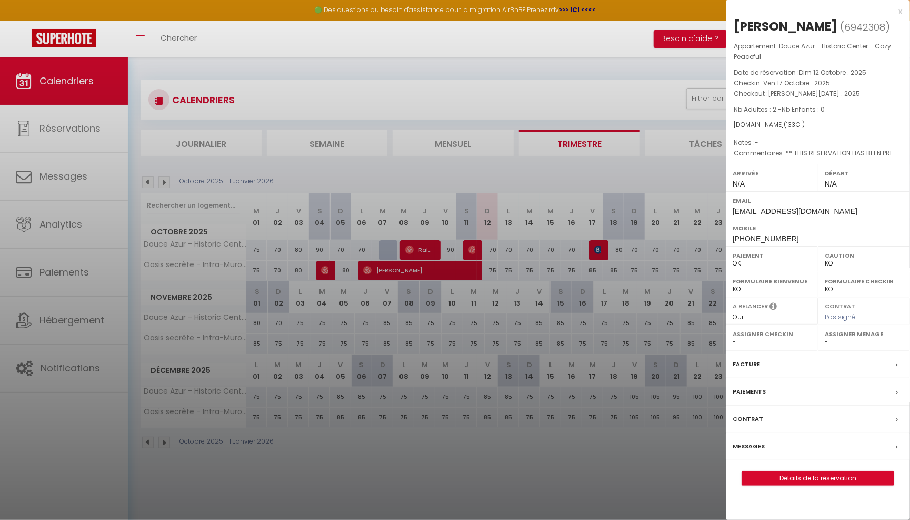
select select "16800"
click at [900, 12] on div "x" at bounding box center [814, 11] width 176 height 13
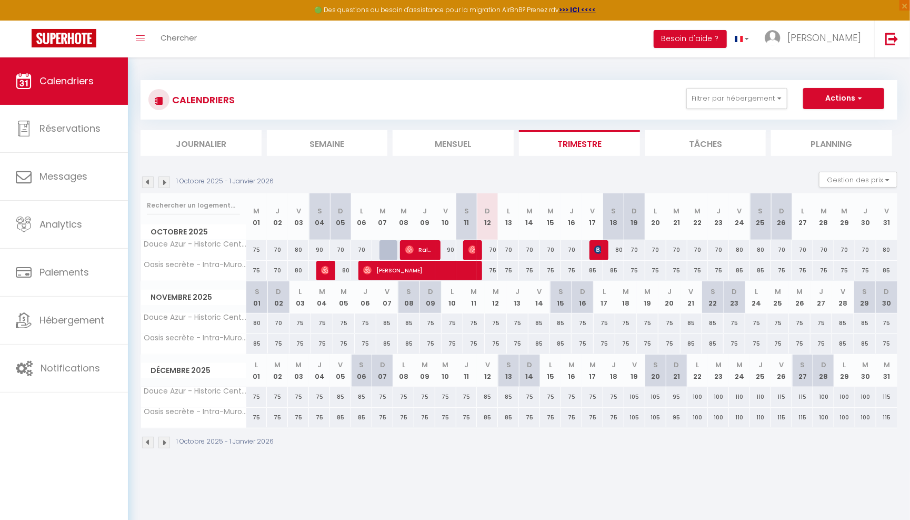
click at [598, 245] on img at bounding box center [598, 249] width 8 height 8
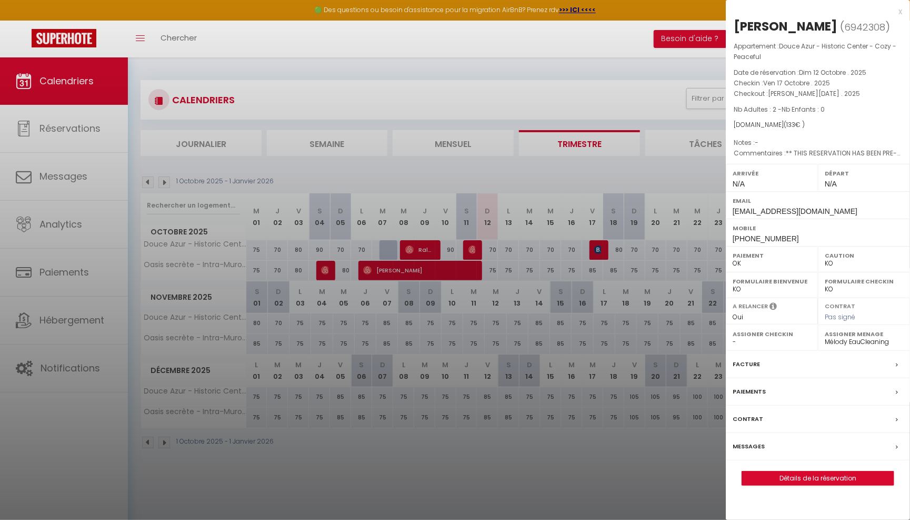
click at [654, 471] on div at bounding box center [455, 260] width 910 height 520
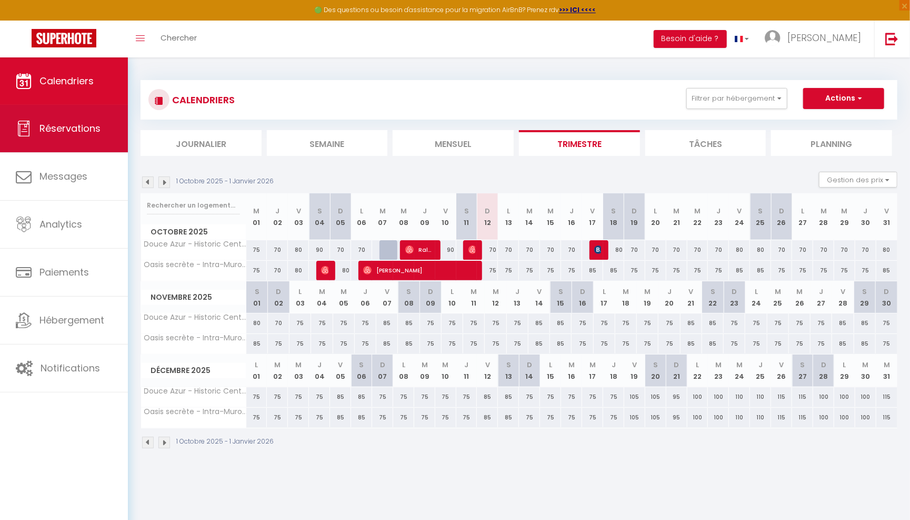
click at [104, 135] on link "Réservations" at bounding box center [64, 128] width 128 height 47
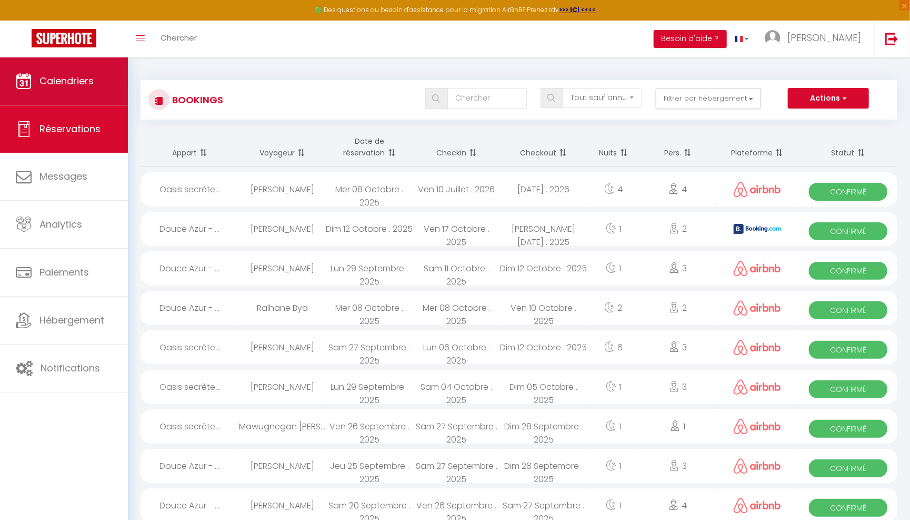
click at [92, 94] on link "Calendriers" at bounding box center [64, 80] width 128 height 47
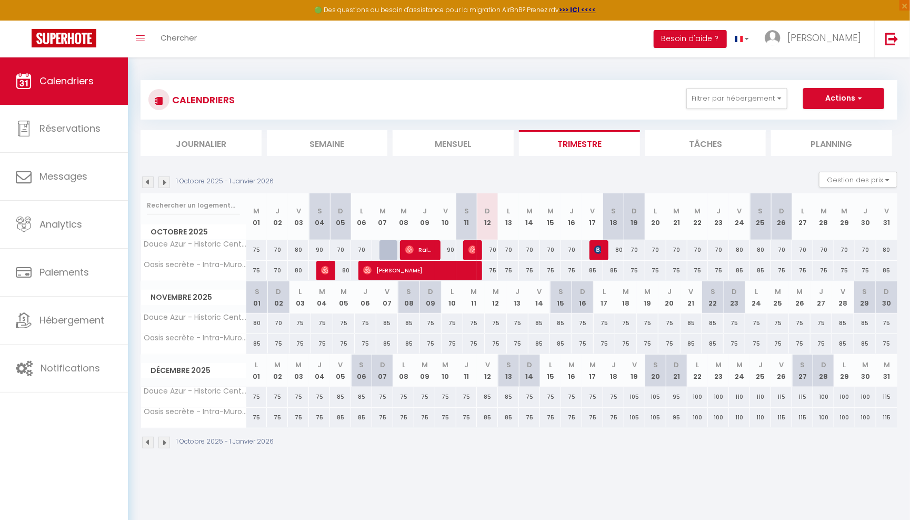
click at [478, 246] on div "70" at bounding box center [487, 249] width 21 height 19
type input "70"
type input "Dim 12 Octobre 2025"
type input "Lun 13 Octobre 2025"
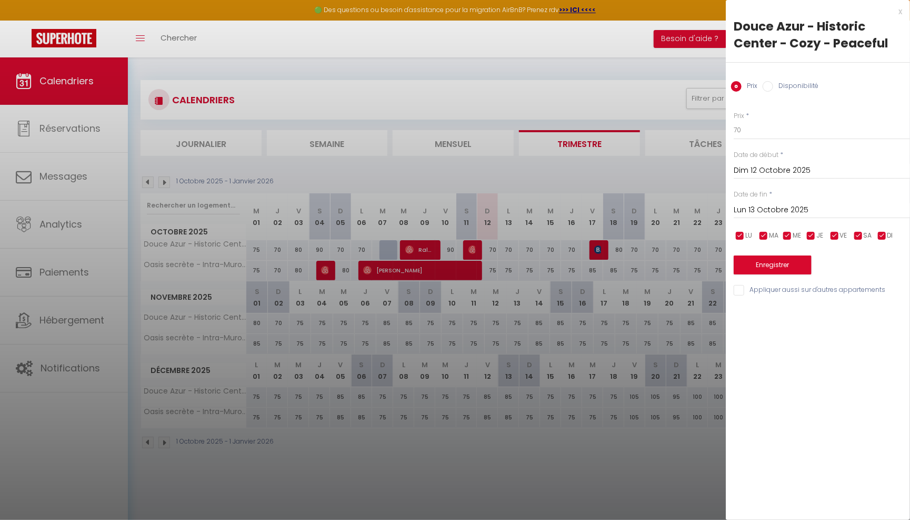
click at [468, 243] on div at bounding box center [455, 260] width 910 height 520
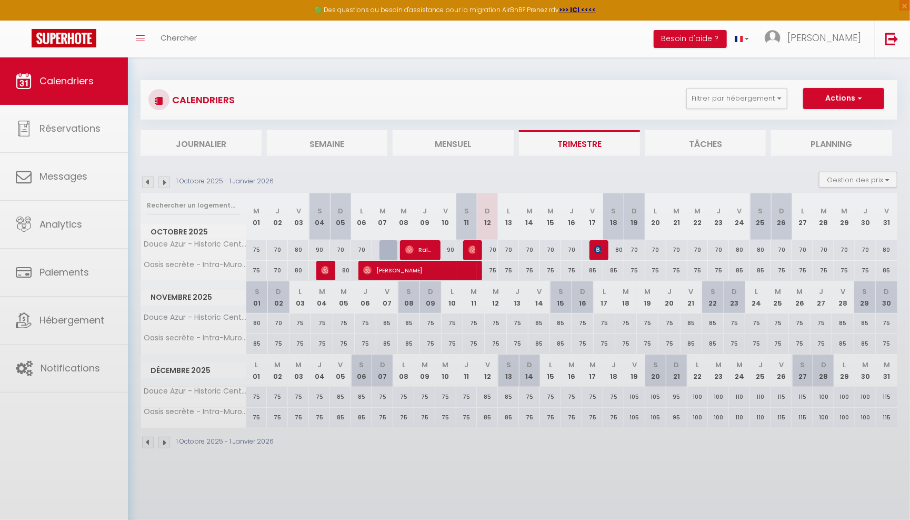
click at [475, 247] on body "🟢 Des questions ou besoin d'assistance pour la migration AirBnB? Prenez rdv >>>…" at bounding box center [455, 317] width 910 height 520
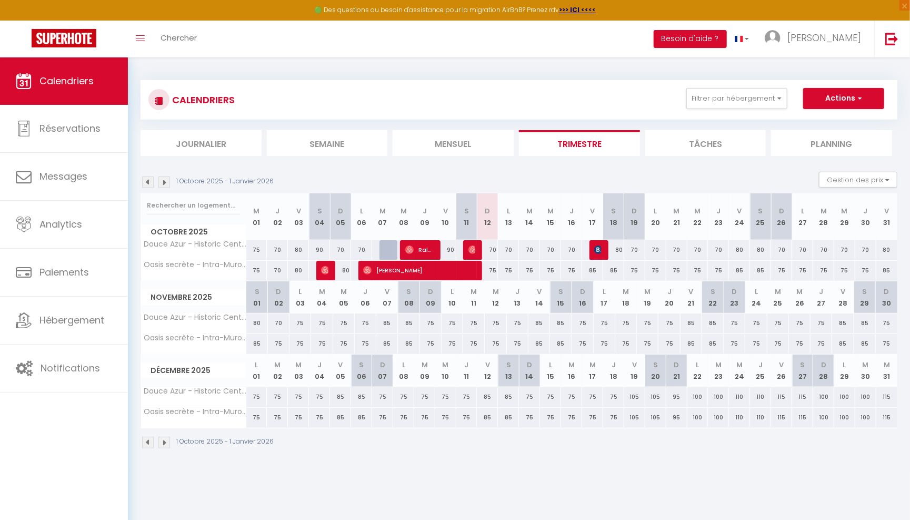
click at [475, 247] on img at bounding box center [473, 249] width 8 height 8
select select "OK"
select select "0"
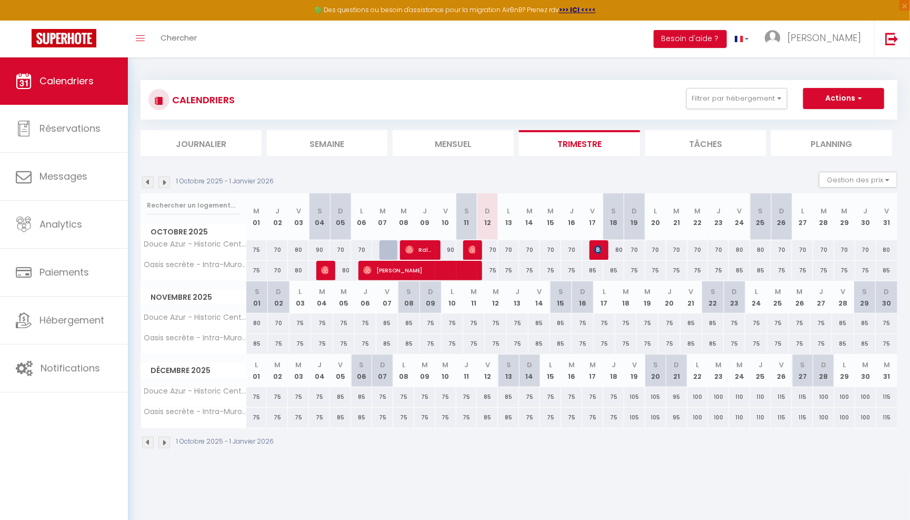
select select "1"
select select
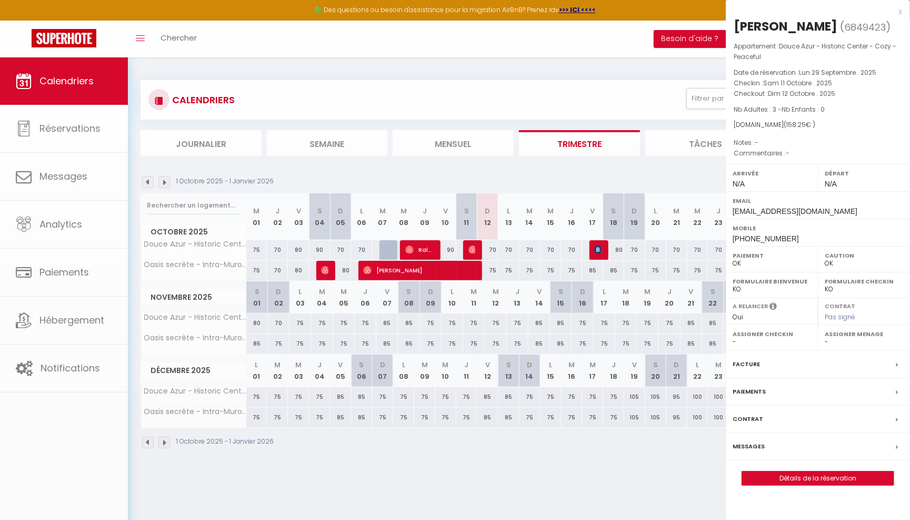
select select "16800"
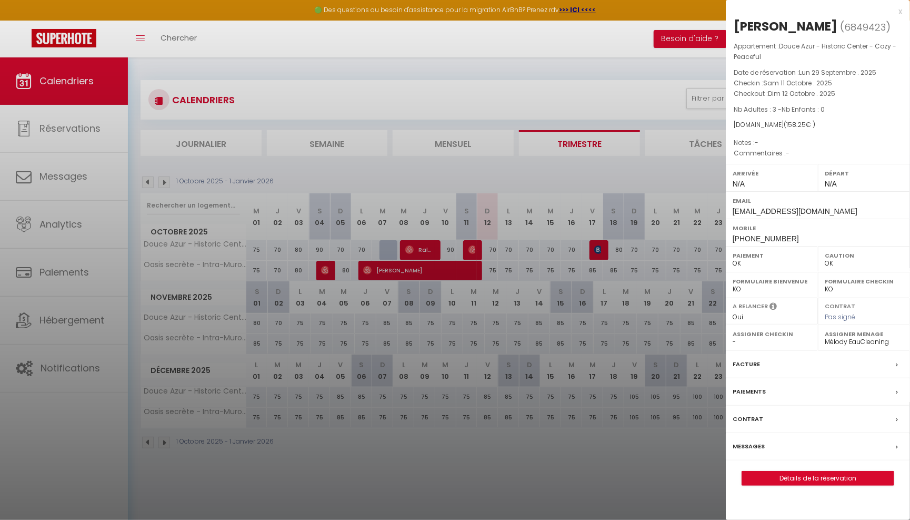
click at [771, 477] on link "Détails de la réservation" at bounding box center [818, 478] width 152 height 14
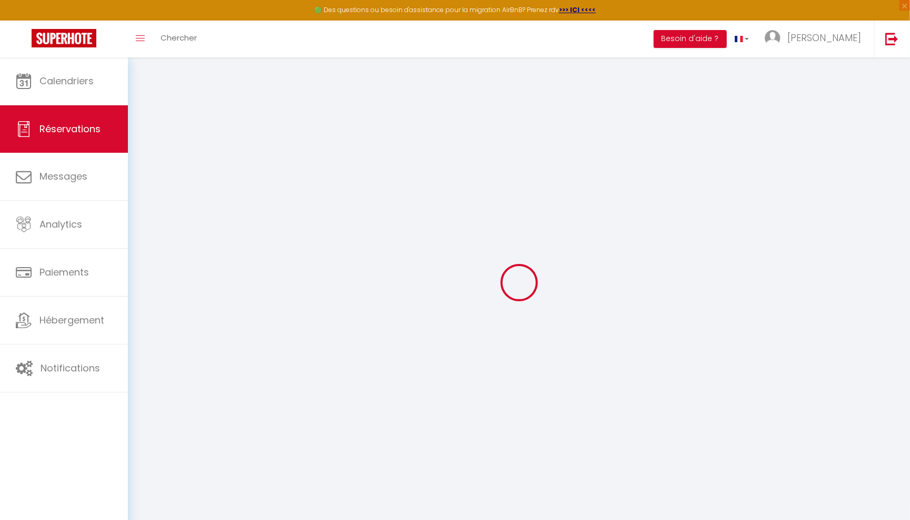
select select "other"
select select "cleaning"
select select "taxes"
select select
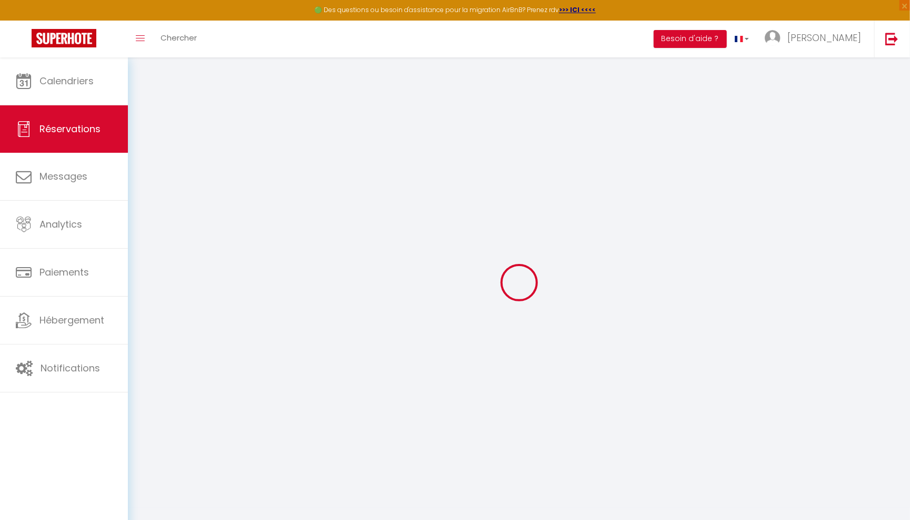
select select
checkbox input "false"
select select
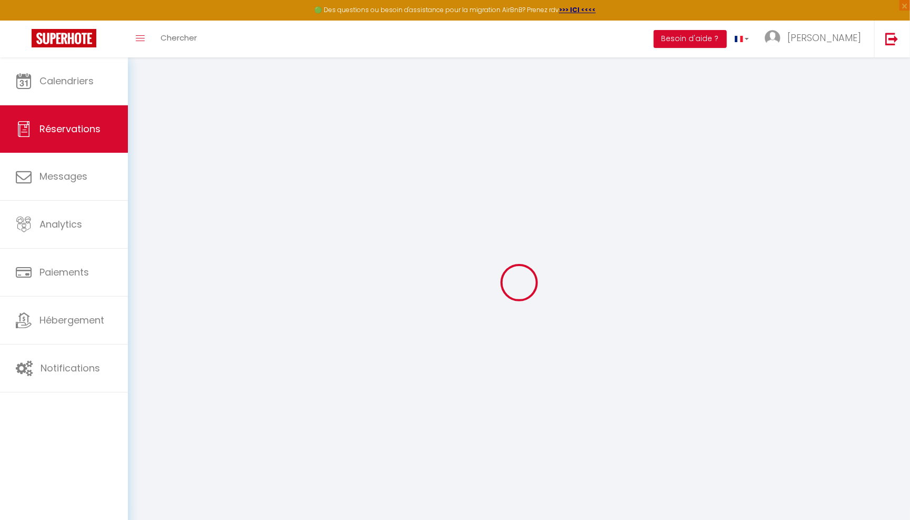
checkbox input "false"
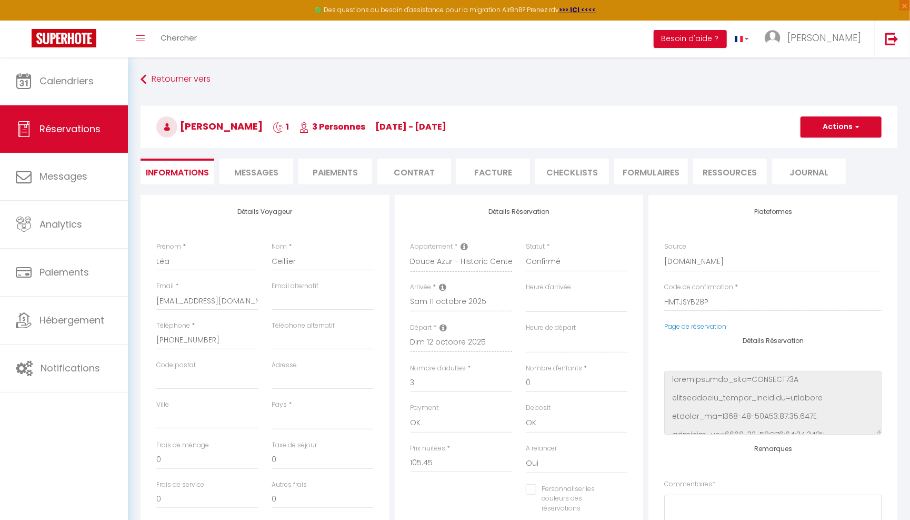
select select
type input "47"
type input "5.8"
select select
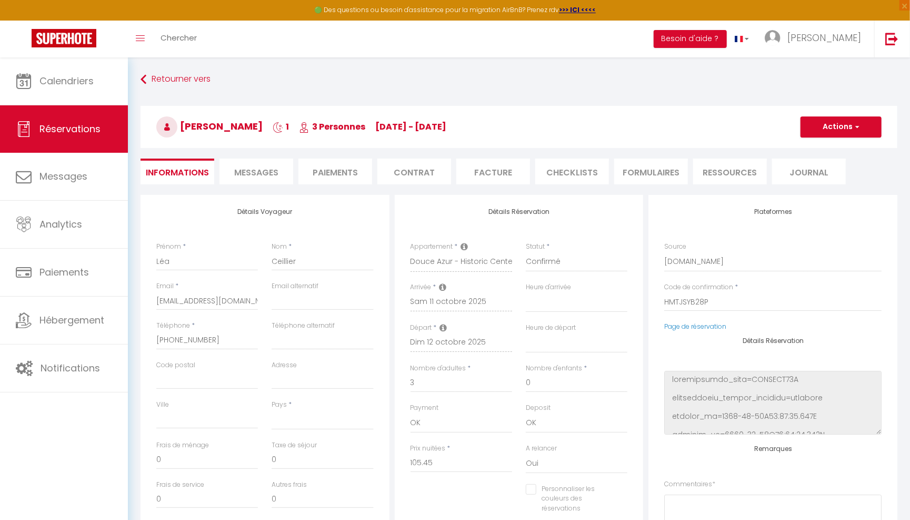
checkbox input "false"
select select
checkbox input "false"
select select
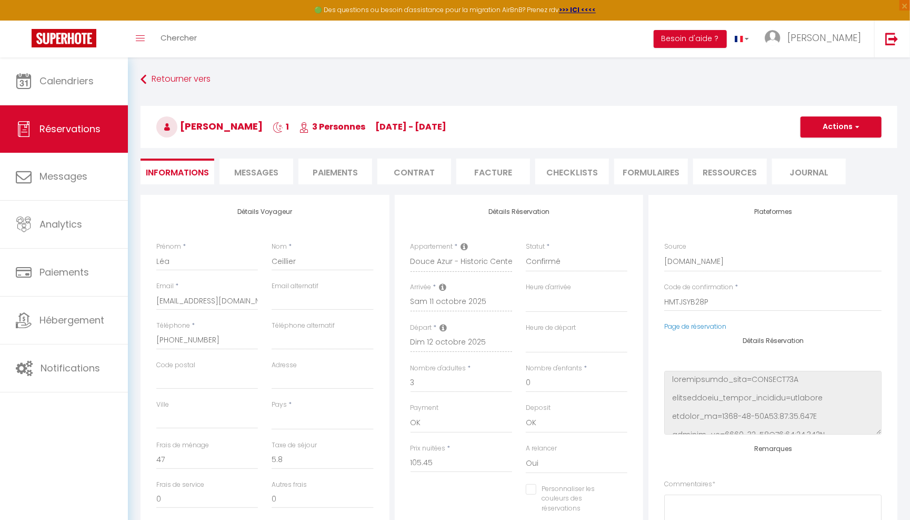
click at [507, 169] on li "Facture" at bounding box center [494, 171] width 74 height 26
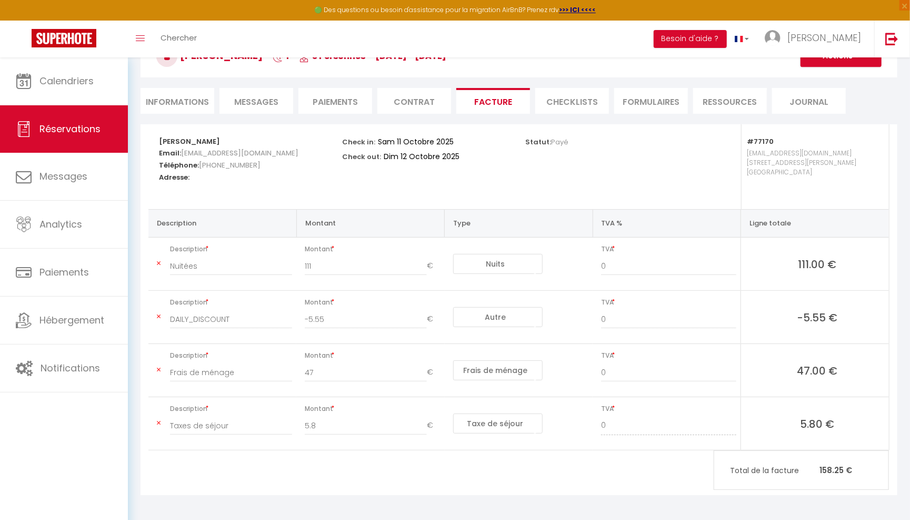
scroll to position [70, 0]
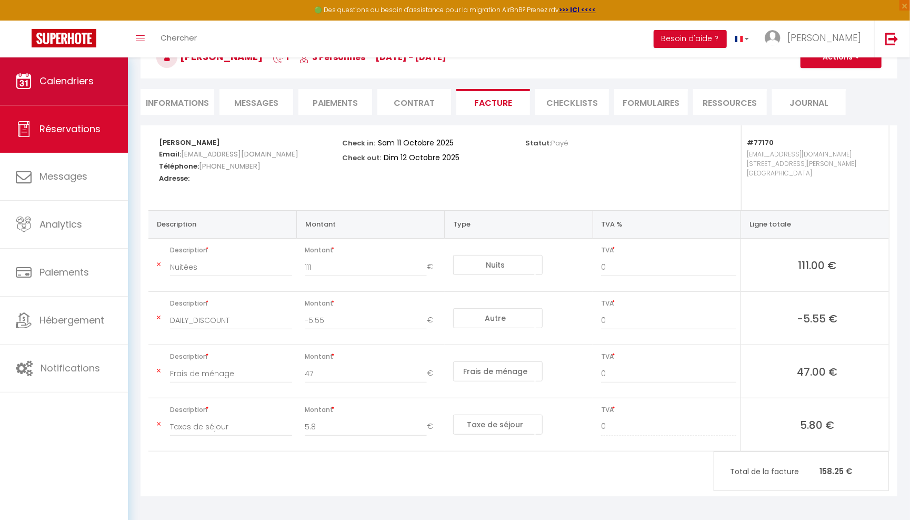
click at [97, 94] on link "Calendriers" at bounding box center [64, 80] width 128 height 47
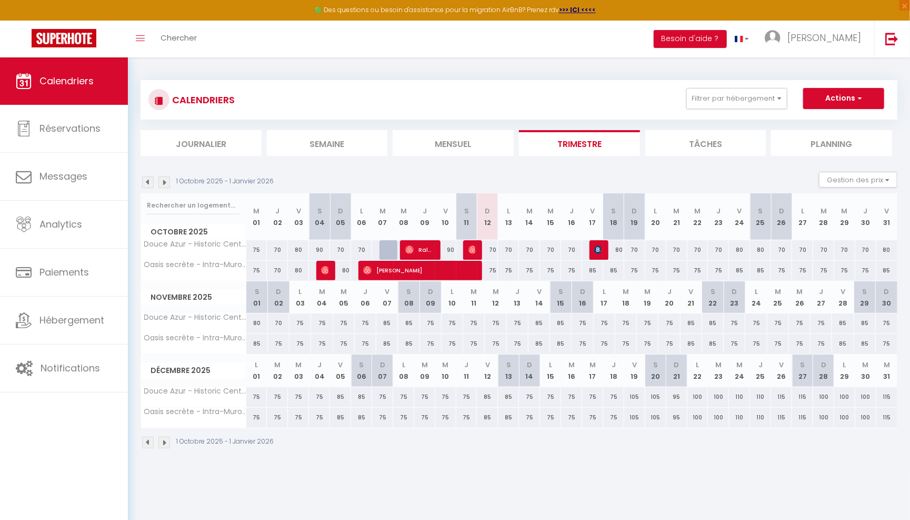
click at [601, 252] on img at bounding box center [598, 249] width 8 height 8
select select "OK"
select select "KO"
select select "0"
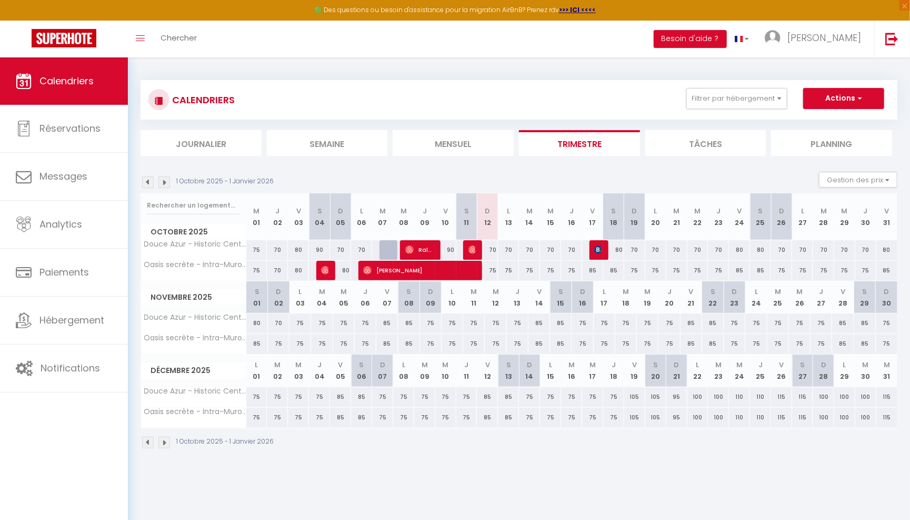
select select "1"
select select
select select "16800"
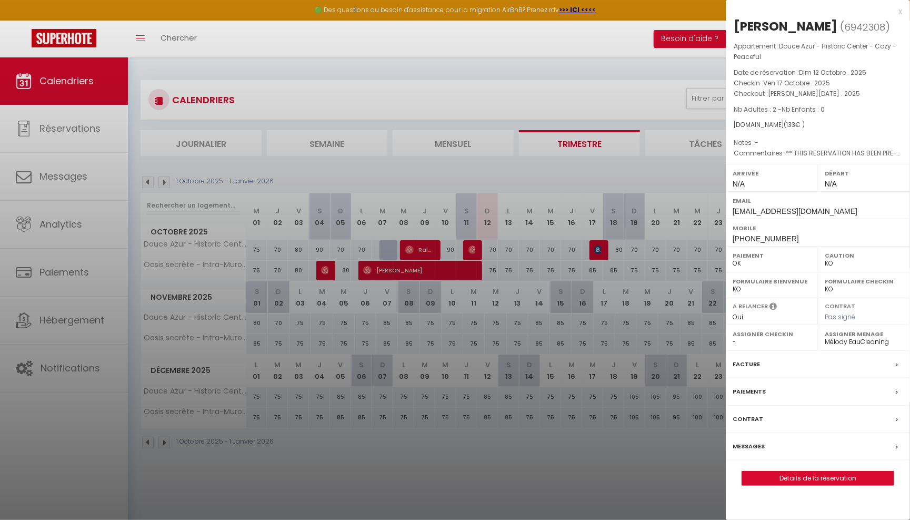
click at [748, 366] on label "Facture" at bounding box center [746, 364] width 27 height 11
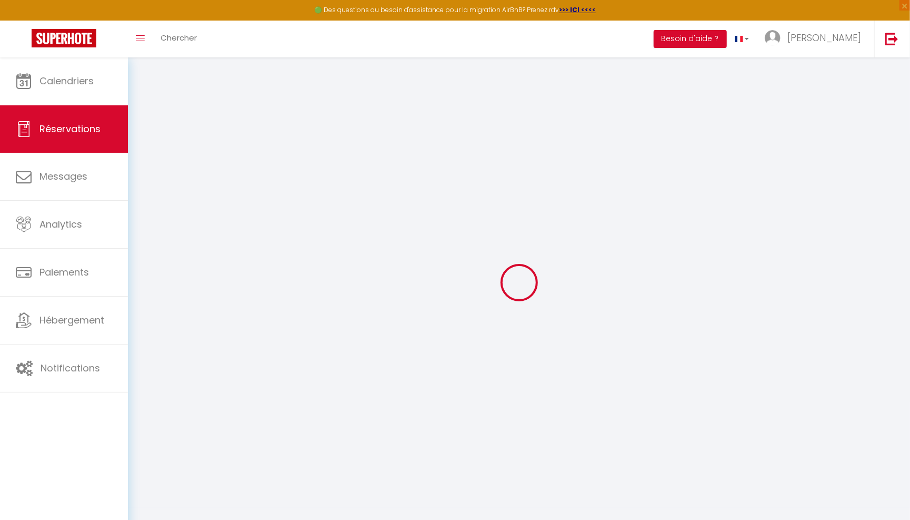
select select "cleaning"
select select "taxes"
select select
checkbox input "false"
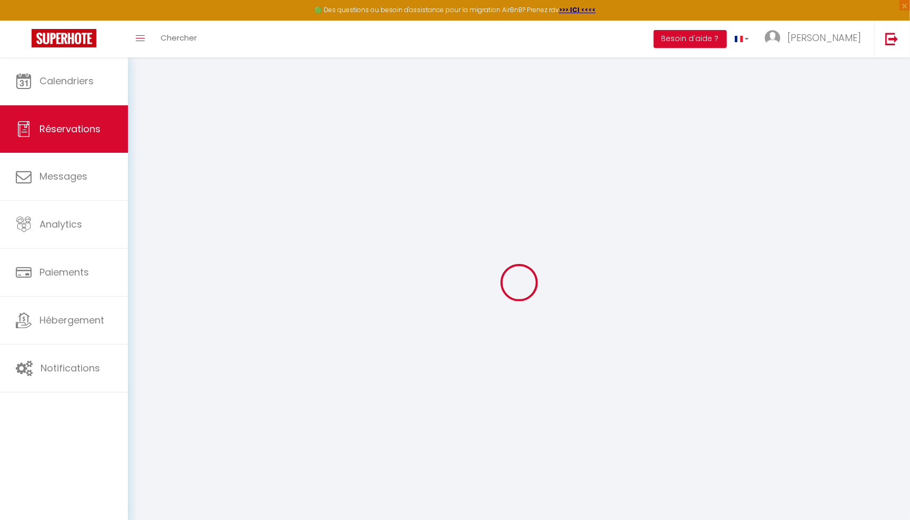
type textarea "** THIS RESERVATION HAS BEEN PRE-PAID ** BOOKING NOTE : Payment charge is EUR 1…"
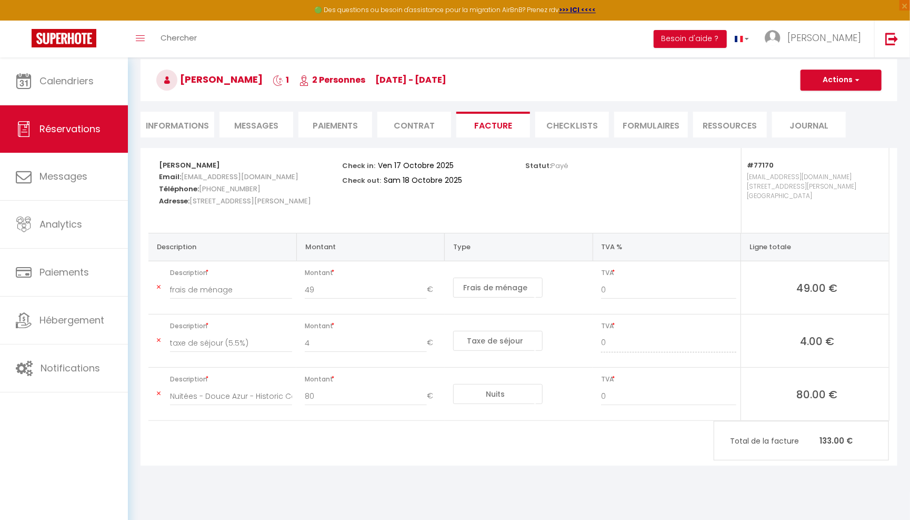
scroll to position [55, 0]
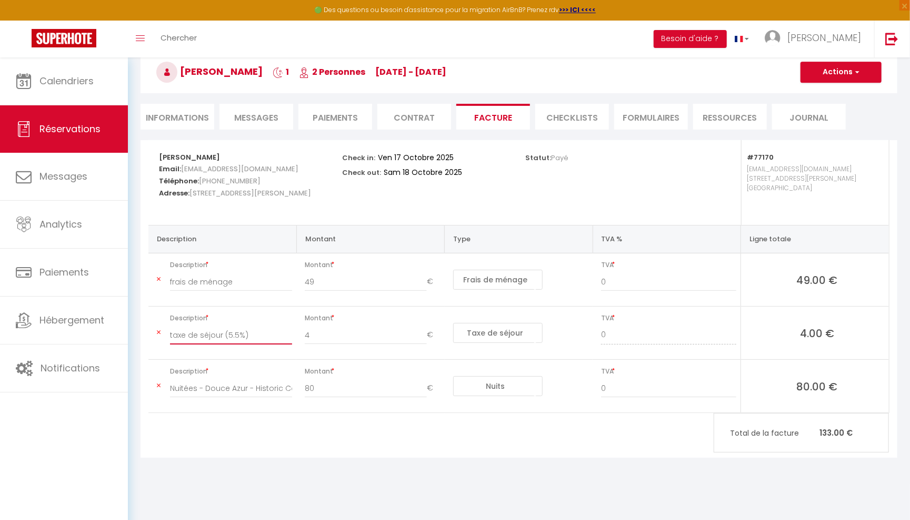
drag, startPoint x: 248, startPoint y: 331, endPoint x: 213, endPoint y: 331, distance: 34.8
click at [213, 331] on input "taxe de séjour (5.5%)" at bounding box center [231, 334] width 122 height 19
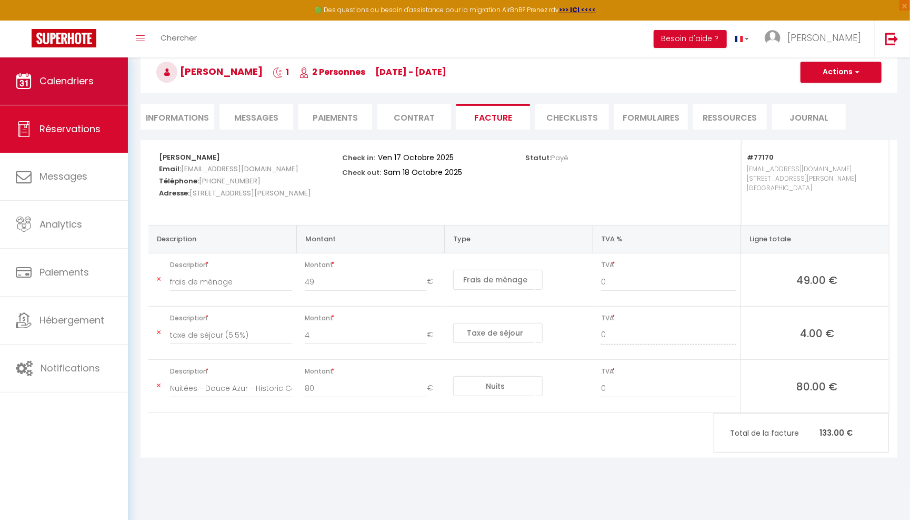
click at [84, 83] on span "Calendriers" at bounding box center [66, 80] width 54 height 13
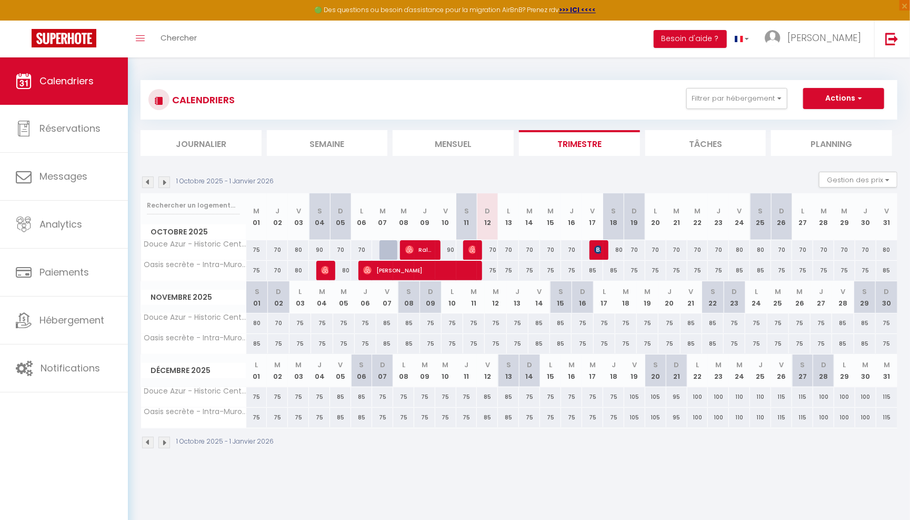
click at [473, 247] on img at bounding box center [473, 249] width 8 height 8
select select "OK"
select select "0"
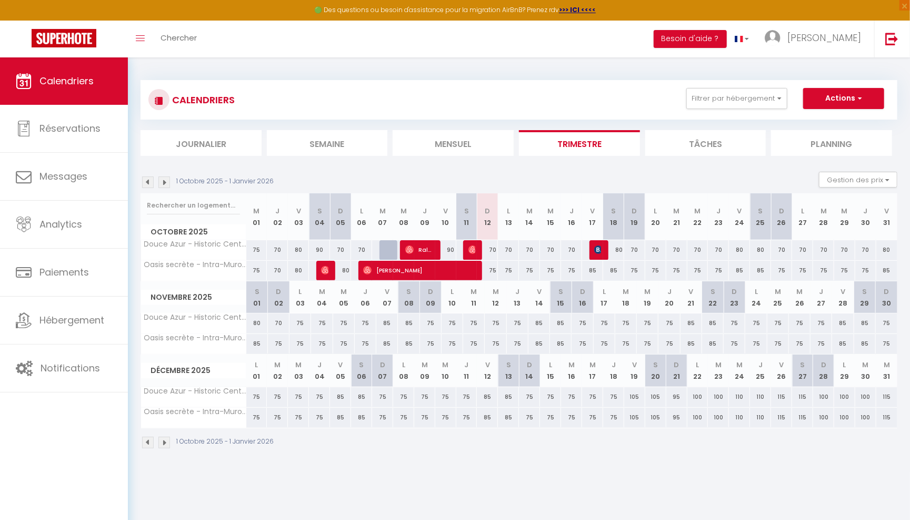
select select "1"
select select
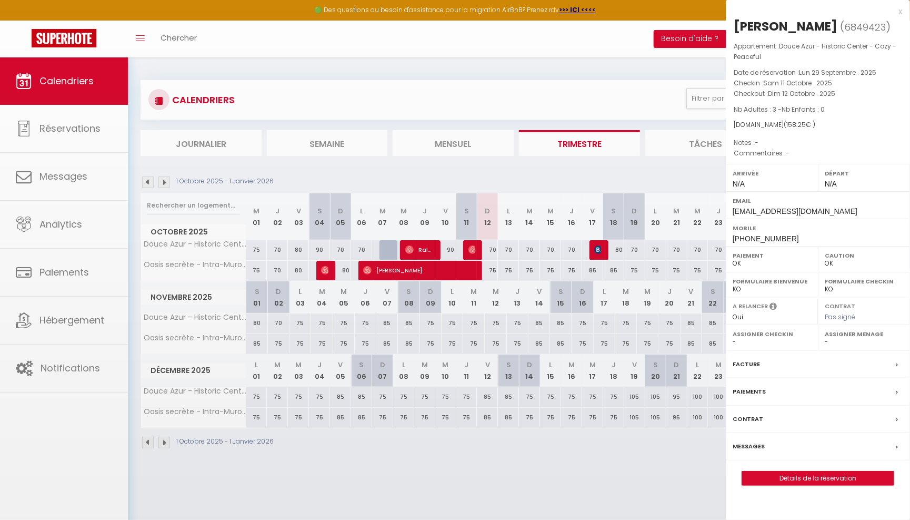
select select "16800"
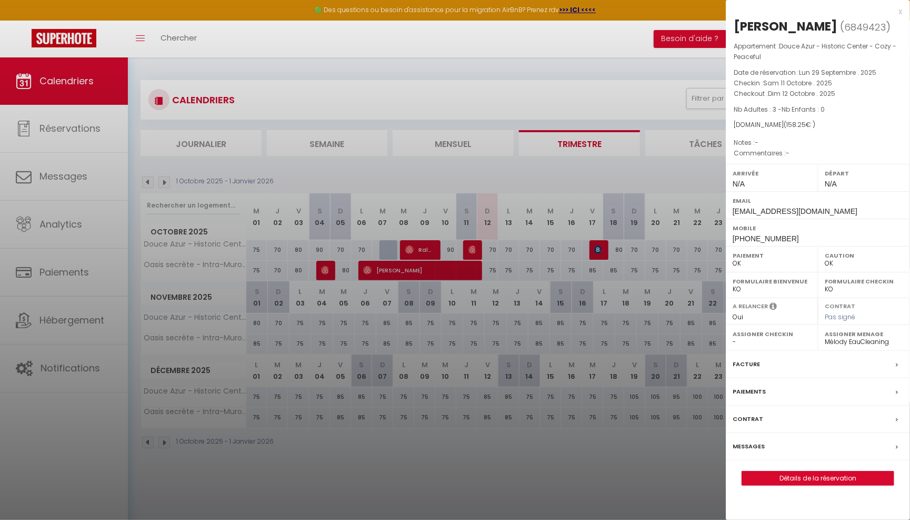
click at [750, 363] on label "Facture" at bounding box center [746, 364] width 27 height 11
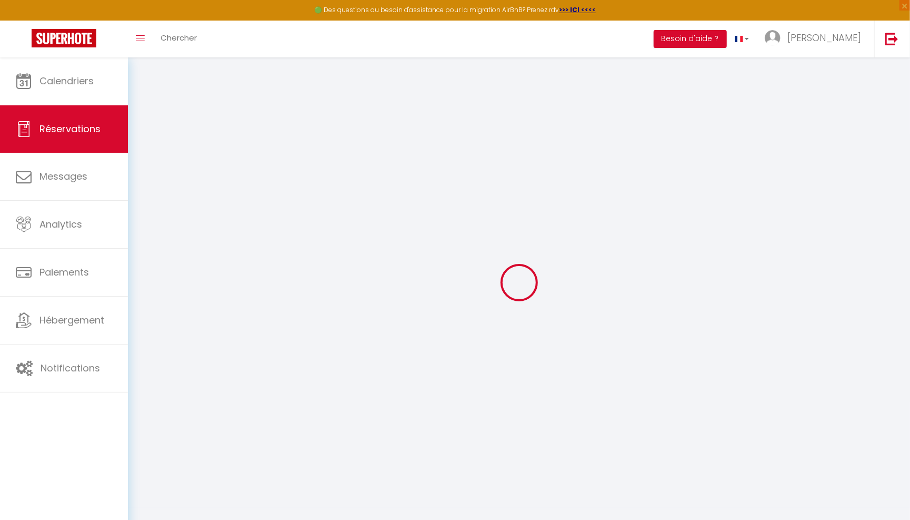
select select "other"
select select "cleaning"
select select "taxes"
select select
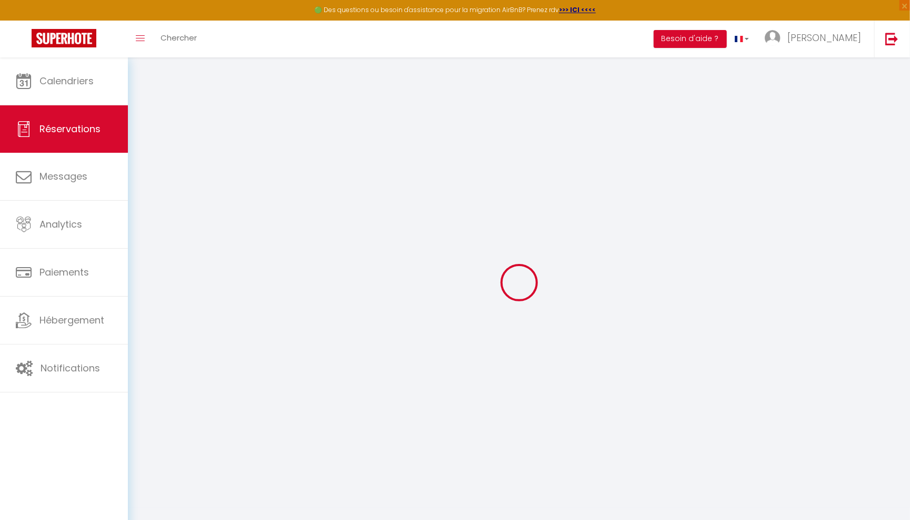
select select
checkbox input "false"
select select
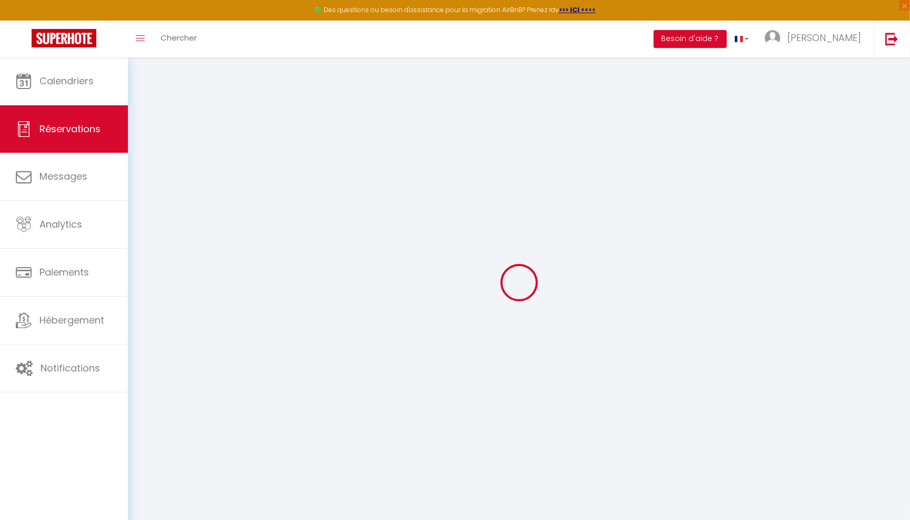
checkbox input "false"
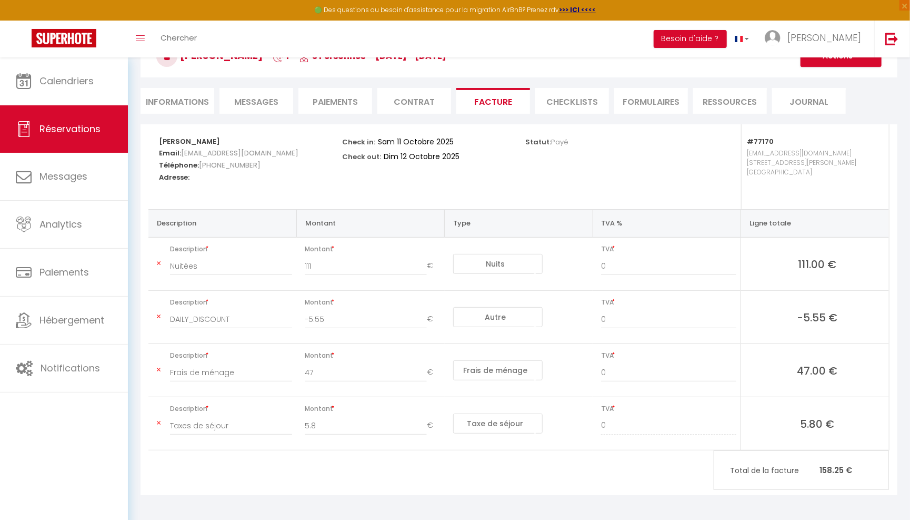
scroll to position [70, 0]
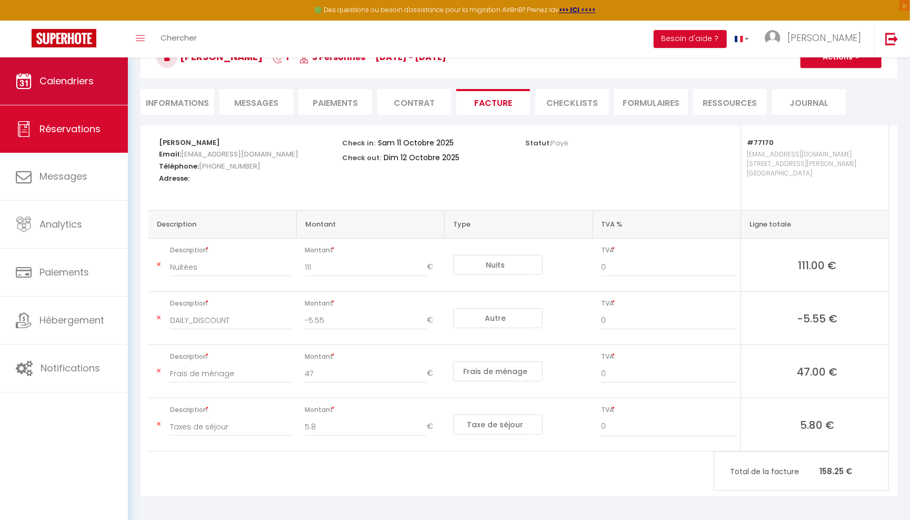
click at [93, 85] on span "Calendriers" at bounding box center [66, 80] width 54 height 13
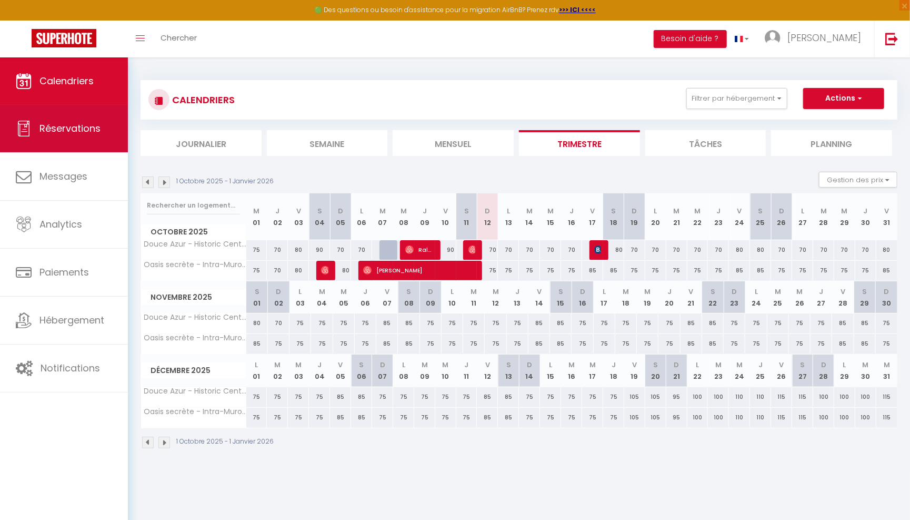
click at [97, 115] on link "Réservations" at bounding box center [64, 128] width 128 height 47
select select "not_cancelled"
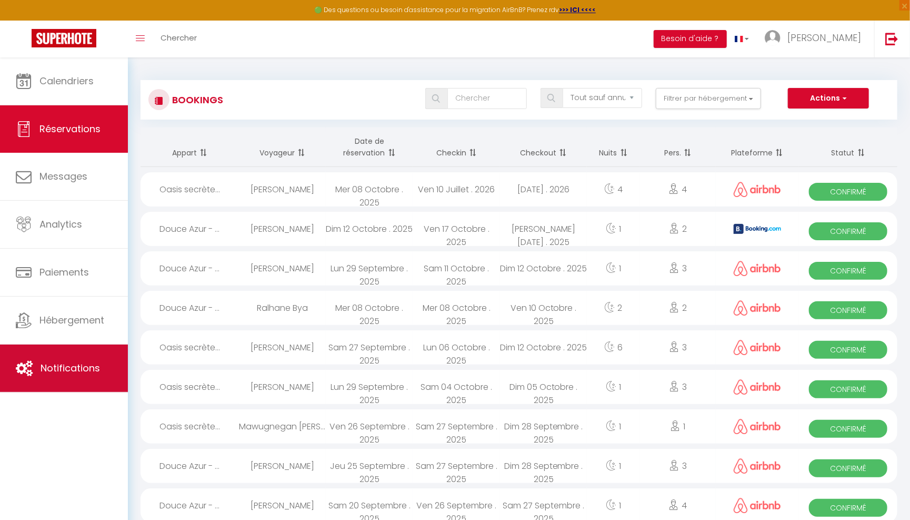
click at [67, 383] on link "Notifications" at bounding box center [64, 367] width 128 height 47
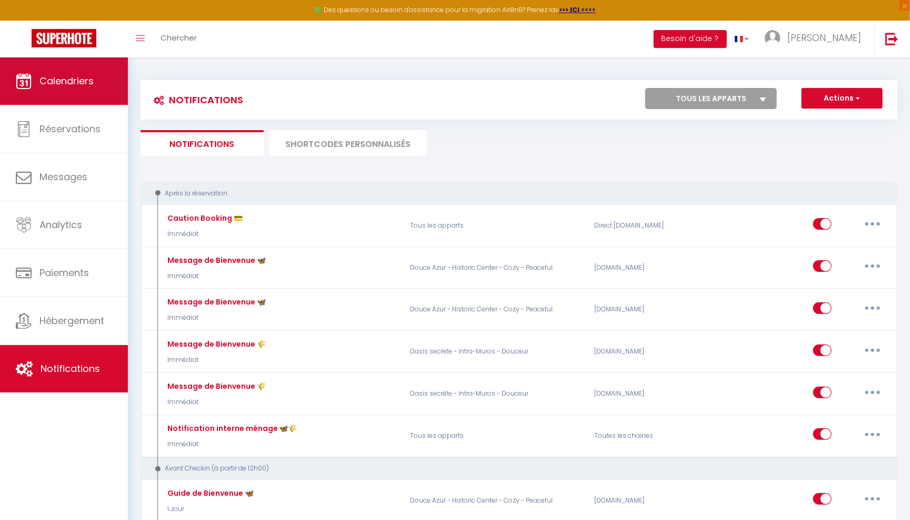
click at [103, 80] on link "Calendriers" at bounding box center [64, 80] width 128 height 47
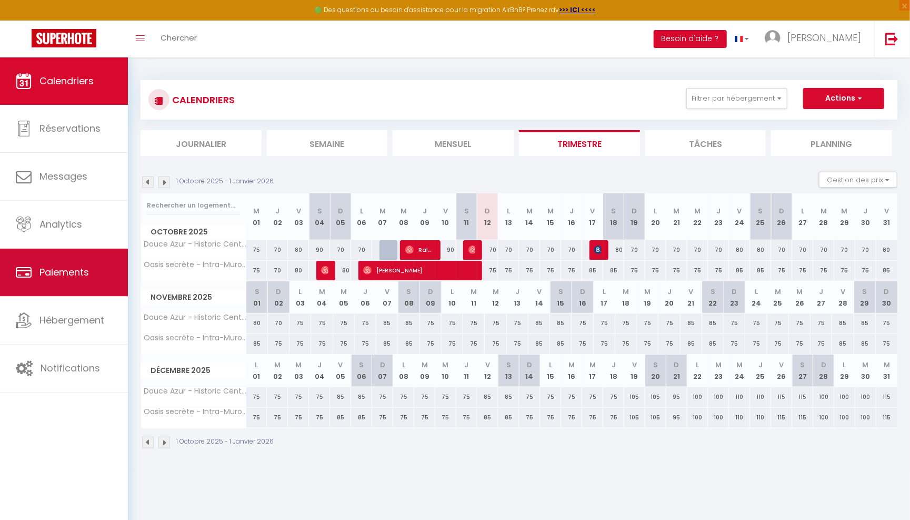
click at [97, 251] on link "Paiements" at bounding box center [64, 272] width 128 height 47
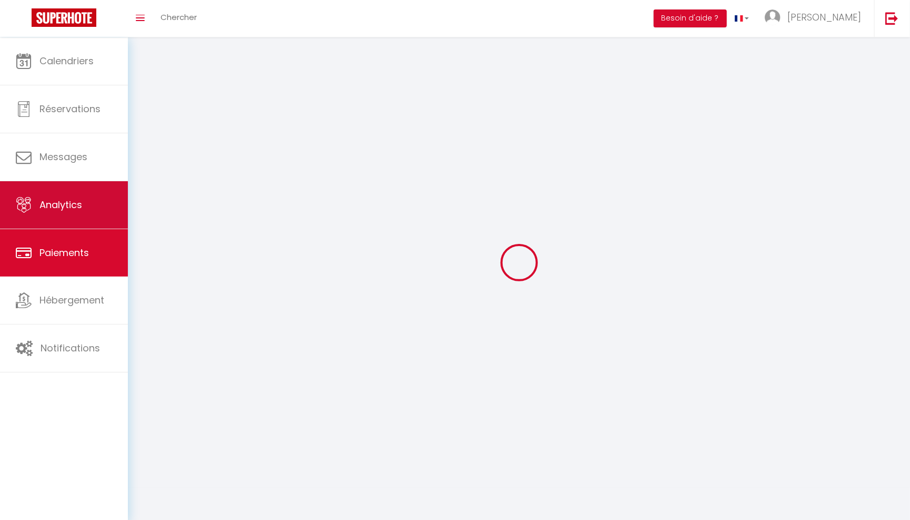
select select "2"
select select "0"
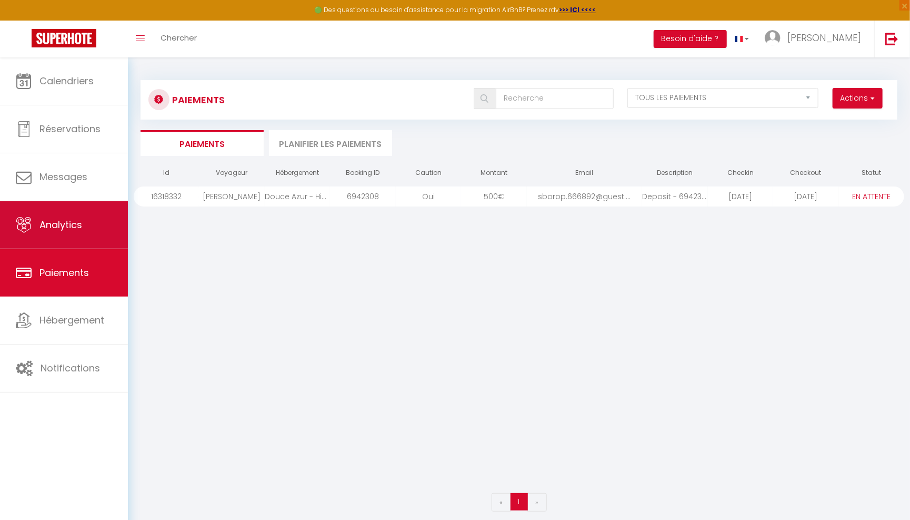
click at [97, 229] on link "Analytics" at bounding box center [64, 224] width 128 height 47
select select "2025"
select select "10"
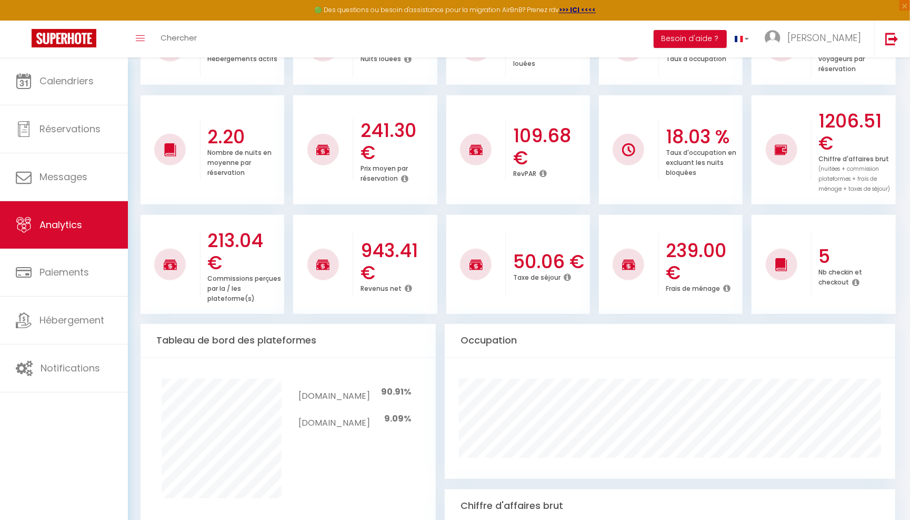
scroll to position [216, 0]
